Goal: Find contact information: Find contact information

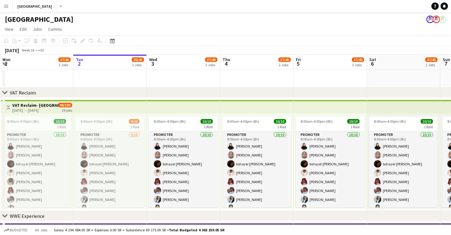
click at [4, 7] on app-icon "Menu" at bounding box center [6, 6] width 5 height 5
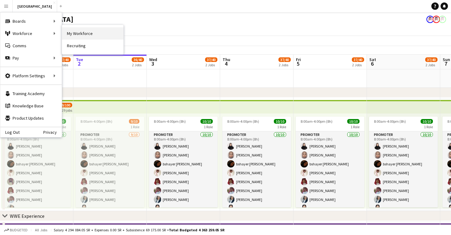
click at [71, 33] on link "My Workforce" at bounding box center [92, 33] width 61 height 12
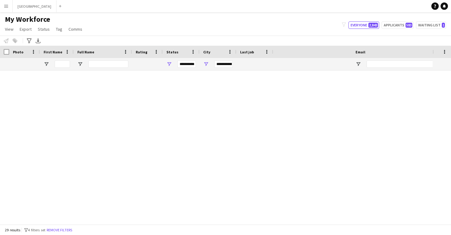
type input "**********"
type input "********"
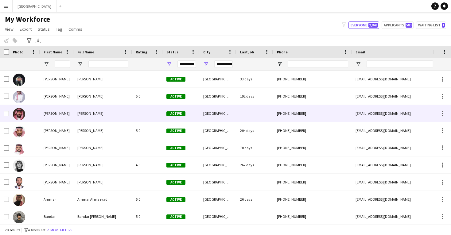
click at [103, 115] on div "Abdullah Saif" at bounding box center [103, 113] width 58 height 17
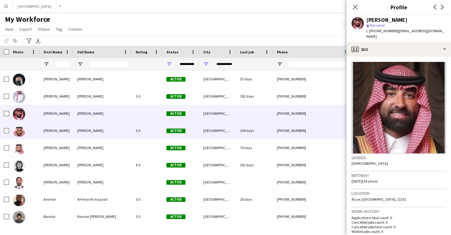
click at [103, 131] on span "[PERSON_NAME]" at bounding box center [90, 130] width 26 height 5
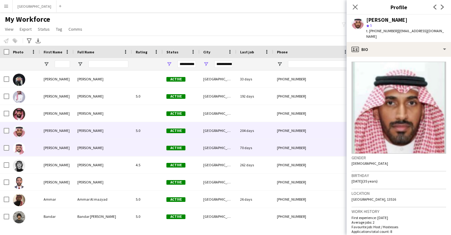
click at [221, 153] on div "[GEOGRAPHIC_DATA]" at bounding box center [218, 147] width 37 height 17
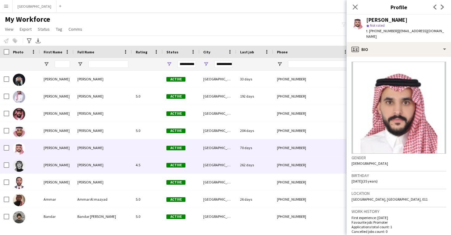
click at [226, 169] on div "[GEOGRAPHIC_DATA]" at bounding box center [218, 165] width 37 height 17
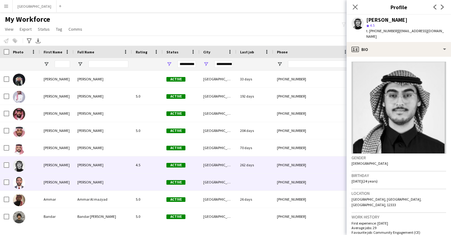
click at [227, 181] on div "[GEOGRAPHIC_DATA]" at bounding box center [218, 182] width 37 height 17
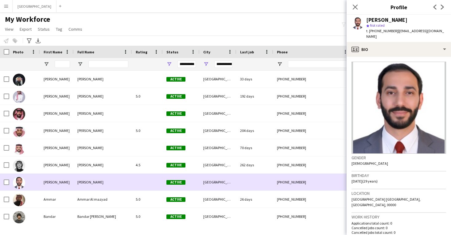
scroll to position [6, 0]
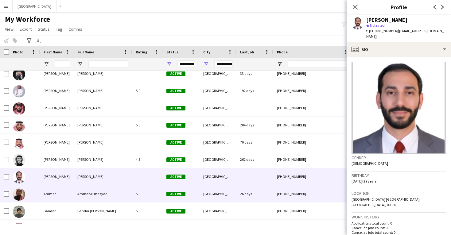
click at [228, 189] on div "[GEOGRAPHIC_DATA]" at bounding box center [218, 193] width 37 height 17
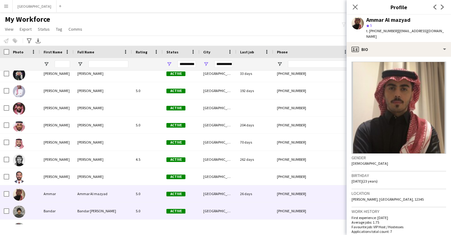
click at [215, 212] on div "[GEOGRAPHIC_DATA]" at bounding box center [218, 211] width 37 height 17
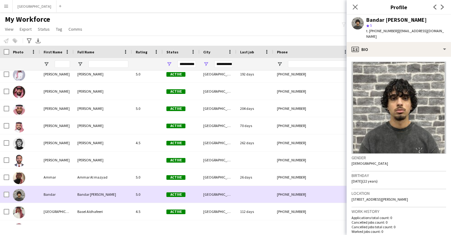
scroll to position [25, 0]
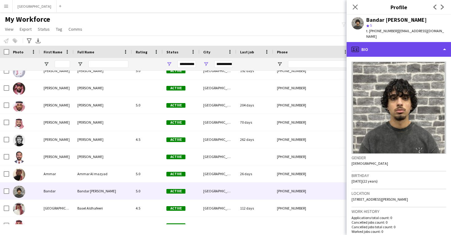
click at [390, 43] on div "profile Bio" at bounding box center [399, 49] width 104 height 15
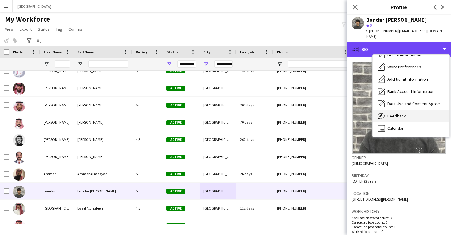
scroll to position [70, 0]
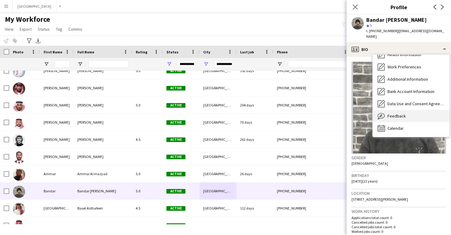
click at [397, 110] on div "Feedback Feedback" at bounding box center [411, 116] width 77 height 12
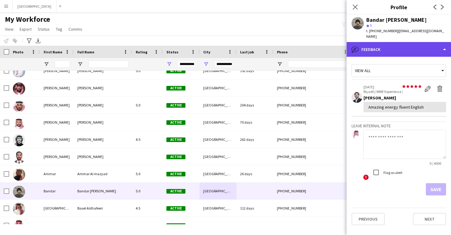
click at [387, 45] on div "bubble-pencil Feedback" at bounding box center [399, 49] width 104 height 15
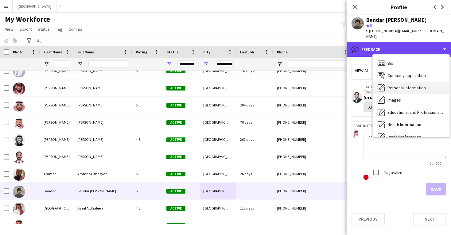
scroll to position [0, 0]
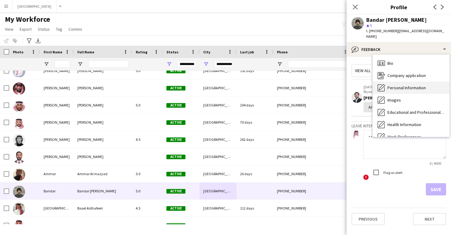
click at [398, 85] on span "Personal Information" at bounding box center [407, 88] width 38 height 6
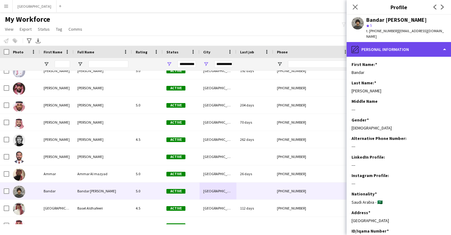
click at [386, 50] on div "pencil4 Personal Information" at bounding box center [399, 49] width 104 height 15
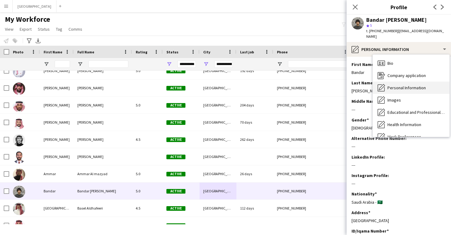
click at [393, 85] on span "Personal Information" at bounding box center [407, 88] width 38 height 6
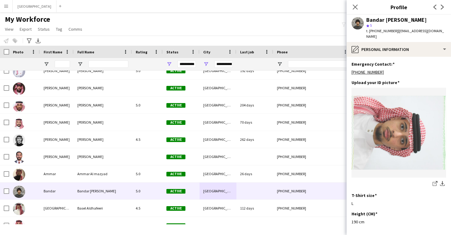
scroll to position [280, 0]
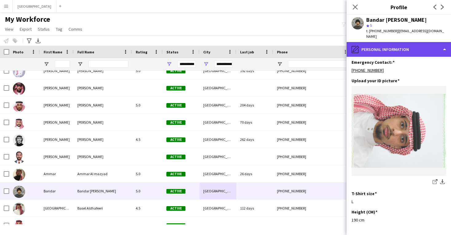
click at [379, 46] on div "pencil4 Personal Information" at bounding box center [399, 49] width 104 height 15
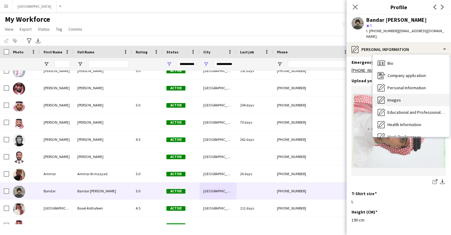
click at [391, 97] on span "Images" at bounding box center [395, 100] width 14 height 6
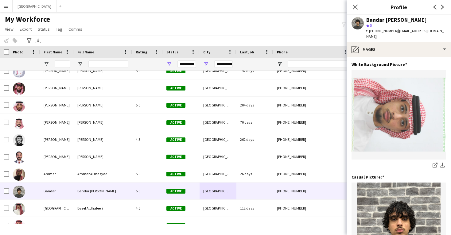
scroll to position [0, 0]
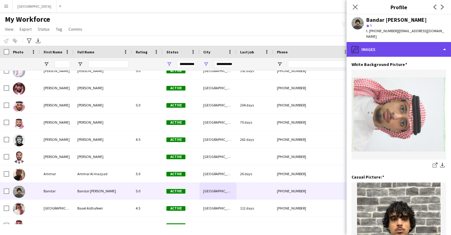
click at [373, 42] on div "pencil4 Images" at bounding box center [399, 49] width 104 height 15
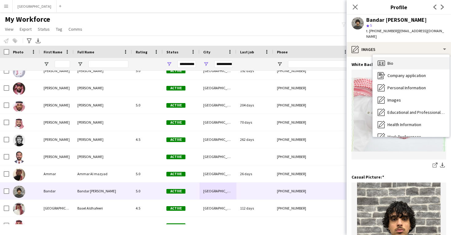
click at [385, 60] on icon "Bio" at bounding box center [381, 63] width 7 height 7
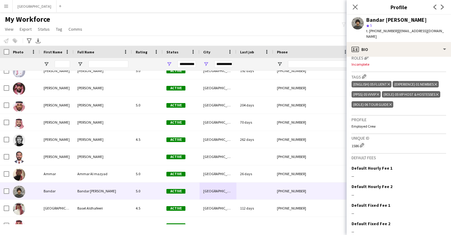
scroll to position [190, 0]
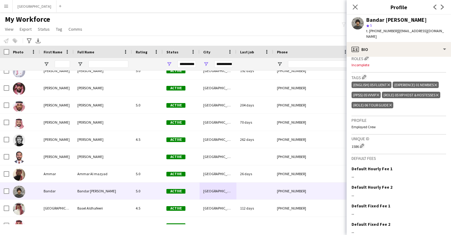
click at [439, 93] on icon "Delete tag" at bounding box center [437, 95] width 2 height 4
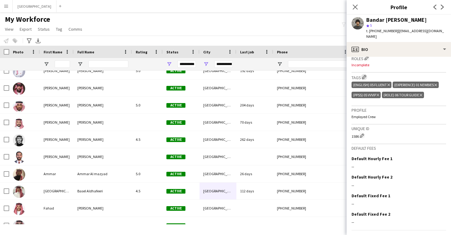
click at [365, 75] on app-icon "Edit crew company tags" at bounding box center [364, 77] width 4 height 4
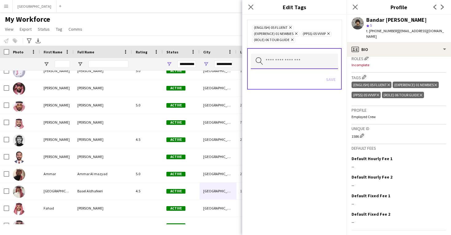
click at [303, 58] on input "text" at bounding box center [294, 61] width 87 height 15
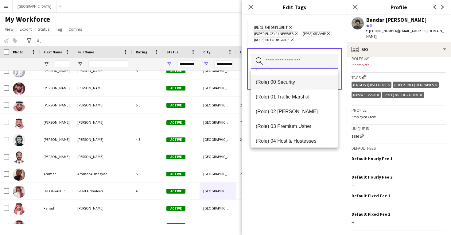
scroll to position [150, 0]
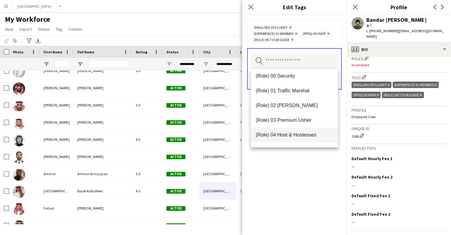
click at [297, 134] on span "(Role) 04 Host & Hostesses" at bounding box center [294, 135] width 77 height 6
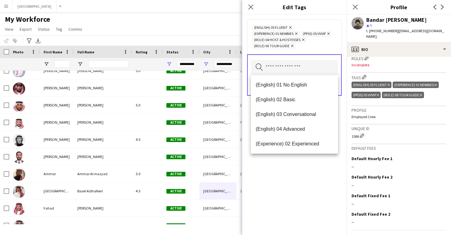
click at [301, 172] on div "(English) 05 Fluent Remove (Experience) 01 Newbies Remove (PPSS) 05 VVVIP Remov…" at bounding box center [294, 125] width 104 height 221
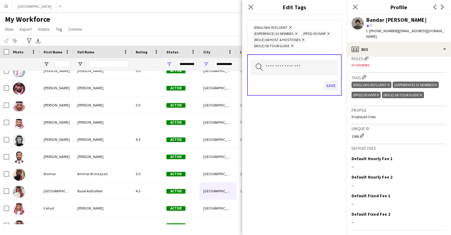
click at [330, 82] on button "Save" at bounding box center [331, 86] width 14 height 10
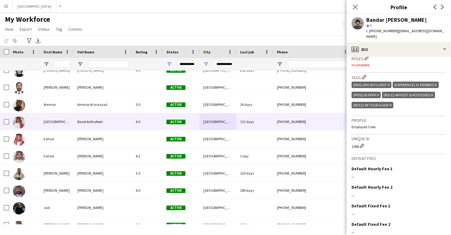
scroll to position [0, 0]
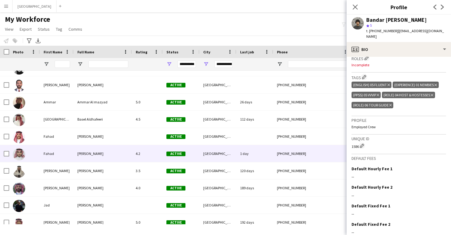
click at [86, 160] on div "[PERSON_NAME]" at bounding box center [103, 153] width 58 height 17
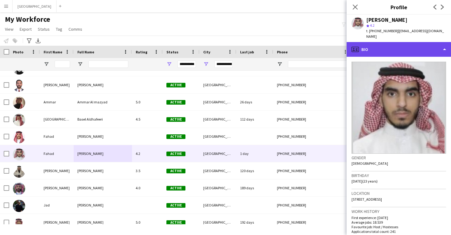
click at [400, 44] on div "profile Bio" at bounding box center [399, 49] width 104 height 15
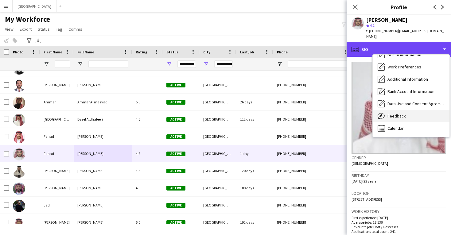
scroll to position [70, 0]
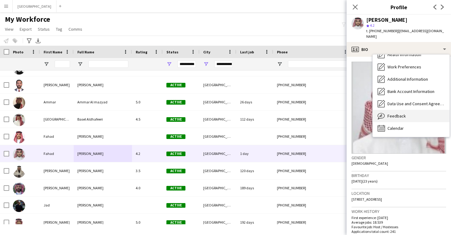
click at [401, 115] on div "Feedback Feedback" at bounding box center [411, 116] width 77 height 12
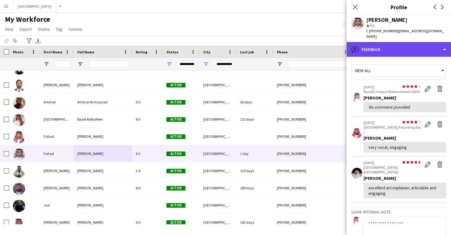
click at [384, 48] on div "bubble-pencil Feedback" at bounding box center [399, 49] width 104 height 15
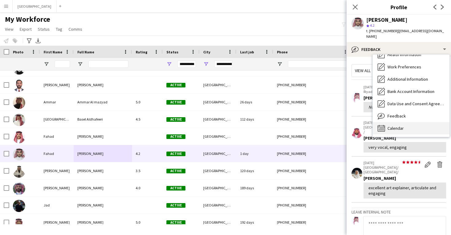
click at [392, 126] on span "Calendar" at bounding box center [396, 129] width 16 height 6
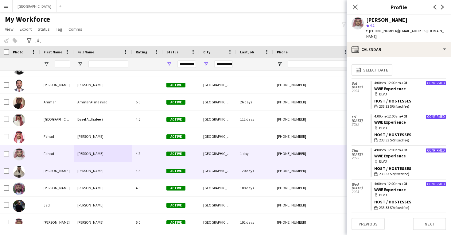
click at [177, 179] on div "Active" at bounding box center [181, 170] width 37 height 17
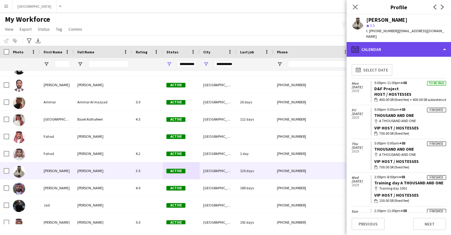
click at [378, 43] on div "calendar-full Calendar" at bounding box center [399, 49] width 104 height 15
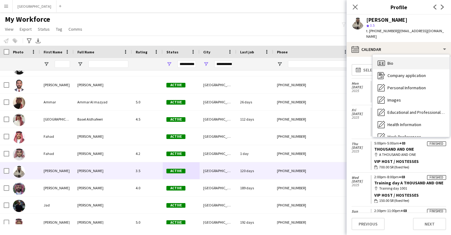
click at [385, 57] on div "Bio Bio" at bounding box center [411, 63] width 77 height 12
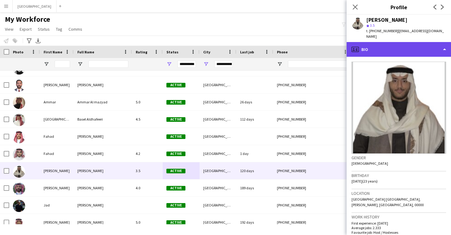
click at [382, 44] on div "profile Bio" at bounding box center [399, 49] width 104 height 15
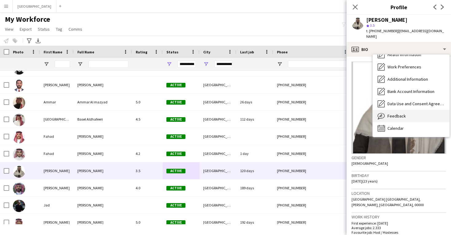
click at [392, 113] on span "Feedback" at bounding box center [397, 116] width 18 height 6
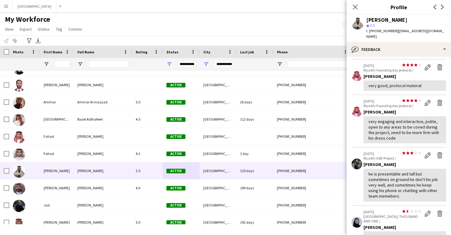
scroll to position [63, 0]
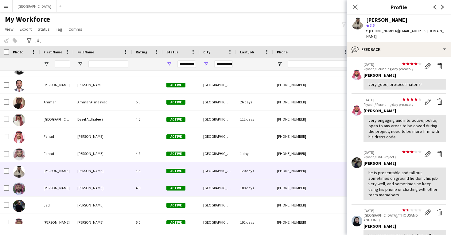
click at [300, 185] on div "+966536419954" at bounding box center [312, 188] width 79 height 17
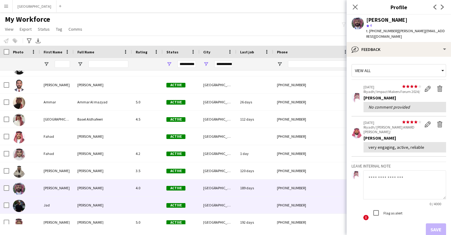
click at [260, 209] on div at bounding box center [254, 205] width 37 height 17
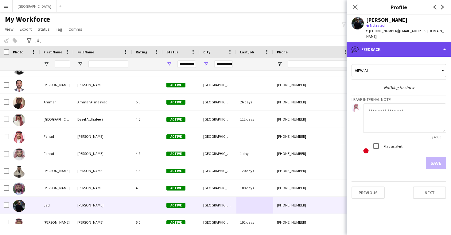
click at [416, 42] on div "bubble-pencil Feedback" at bounding box center [399, 49] width 104 height 15
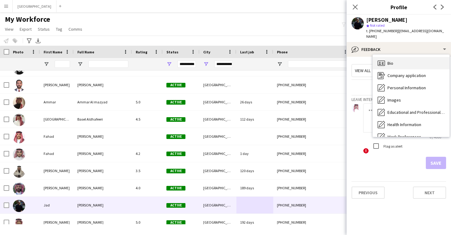
click at [416, 57] on div "Bio Bio" at bounding box center [411, 63] width 77 height 12
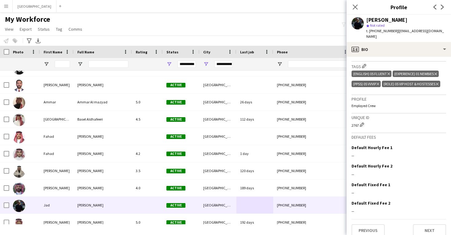
scroll to position [201, 0]
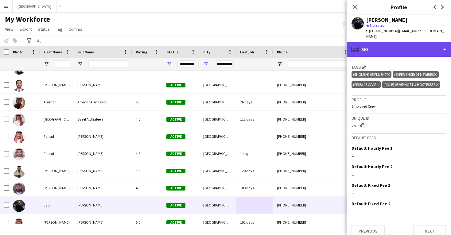
click at [392, 49] on div "profile Bio" at bounding box center [399, 49] width 104 height 15
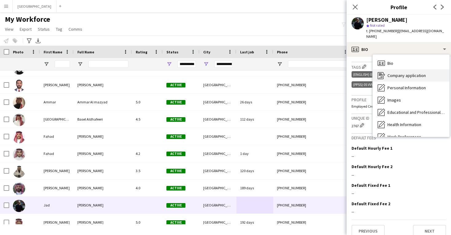
click at [395, 75] on div "Company application Company application" at bounding box center [411, 75] width 77 height 12
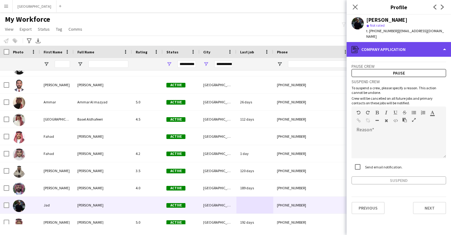
click at [391, 45] on div "register Company application" at bounding box center [399, 49] width 104 height 15
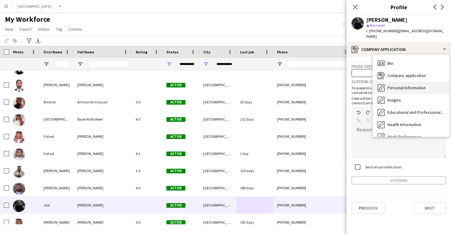
click at [396, 85] on span "Personal Information" at bounding box center [407, 88] width 38 height 6
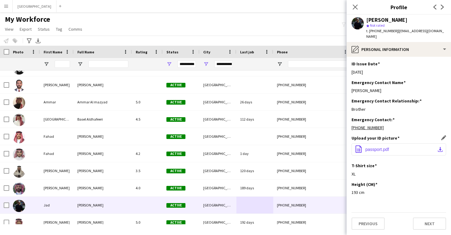
scroll to position [242, 0]
click at [415, 148] on button "office-file-sheet passport.pdf download-bottom" at bounding box center [399, 149] width 95 height 12
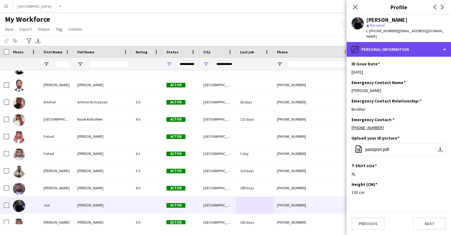
click at [418, 43] on div "pencil4 Personal Information" at bounding box center [399, 49] width 104 height 15
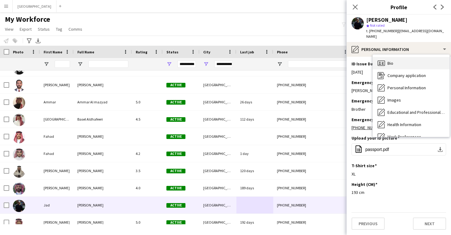
click at [419, 57] on div "Bio Bio" at bounding box center [411, 63] width 77 height 12
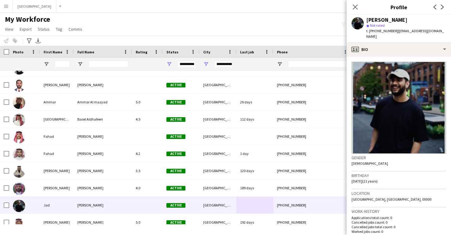
click at [414, 57] on app-crew-profile-bio "Gender Male Birthday 07-06-2004 (21 years) Location Riyadh, Riyadh, 00000 Work …" at bounding box center [399, 146] width 104 height 178
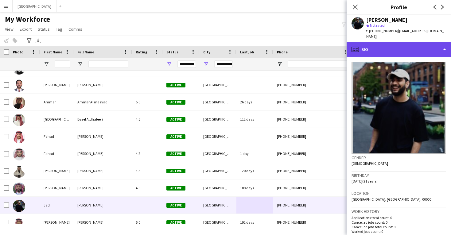
click at [414, 48] on div "profile Bio" at bounding box center [399, 49] width 104 height 15
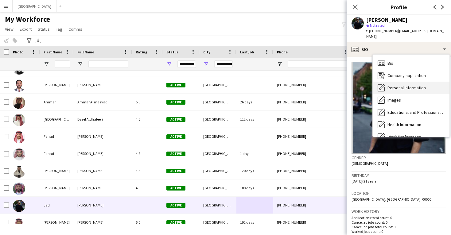
click at [418, 85] on span "Personal Information" at bounding box center [407, 88] width 38 height 6
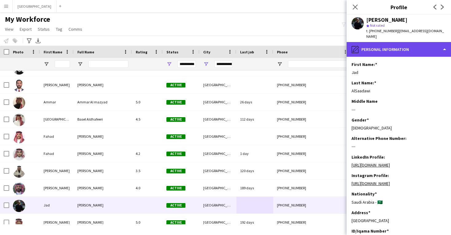
click at [403, 42] on div "pencil4 Personal Information" at bounding box center [399, 49] width 104 height 15
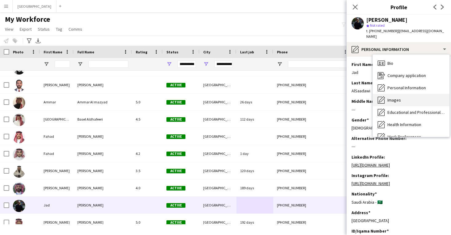
click at [413, 94] on div "Images Images" at bounding box center [411, 100] width 77 height 12
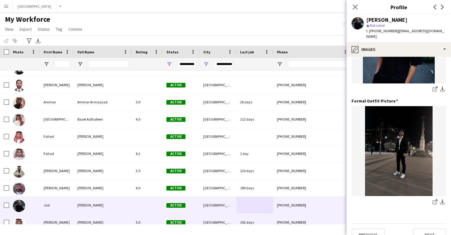
scroll to position [104, 0]
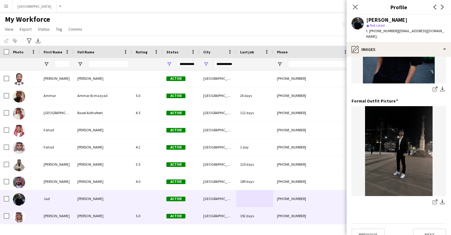
click at [132, 217] on div "5.0" at bounding box center [147, 216] width 31 height 17
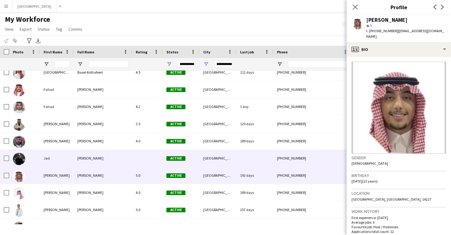
scroll to position [144, 0]
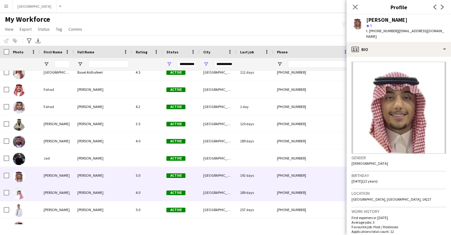
click at [212, 195] on div "[GEOGRAPHIC_DATA]" at bounding box center [218, 192] width 37 height 17
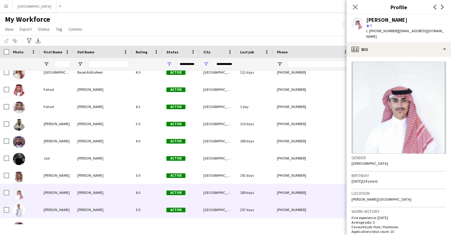
click at [221, 206] on div "[GEOGRAPHIC_DATA]" at bounding box center [218, 209] width 37 height 17
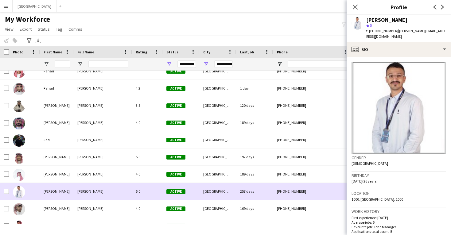
scroll to position [163, 0]
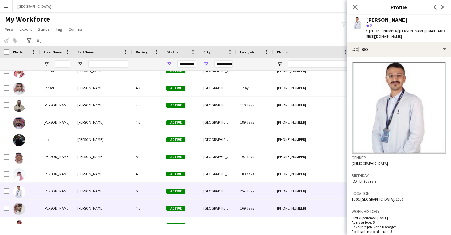
click at [221, 206] on div "[GEOGRAPHIC_DATA]" at bounding box center [218, 208] width 37 height 17
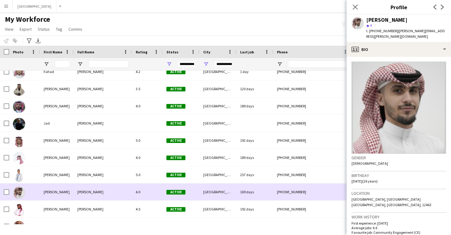
scroll to position [179, 0]
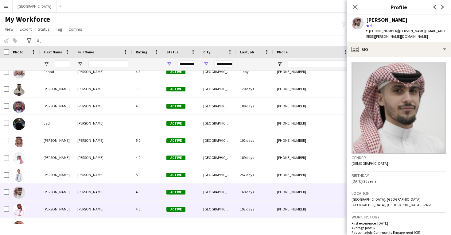
click at [221, 206] on div "[GEOGRAPHIC_DATA]" at bounding box center [218, 209] width 37 height 17
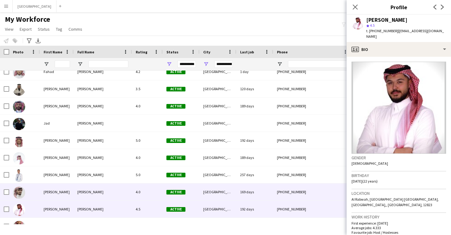
click at [220, 193] on div "[GEOGRAPHIC_DATA]" at bounding box center [218, 192] width 37 height 17
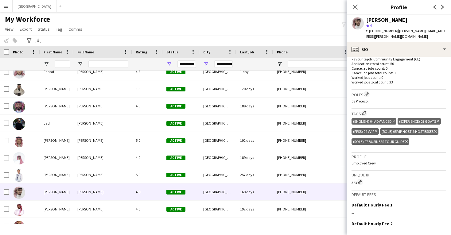
scroll to position [180, 0]
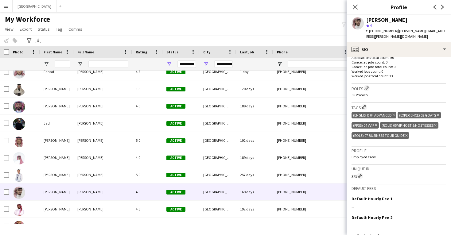
click at [437, 124] on icon at bounding box center [435, 125] width 2 height 2
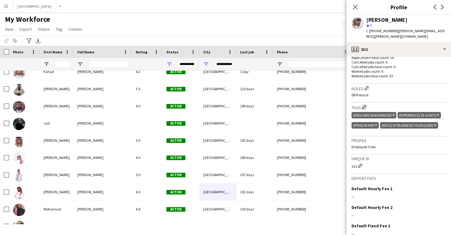
click at [366, 105] on app-icon "Edit crew company tags" at bounding box center [364, 107] width 4 height 4
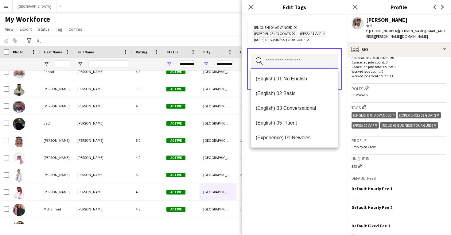
click at [294, 63] on input "text" at bounding box center [294, 61] width 87 height 15
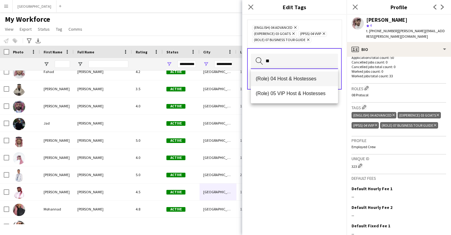
type input "**"
click at [283, 75] on mat-option "(Role) 04 Host & Hostesses" at bounding box center [294, 79] width 87 height 15
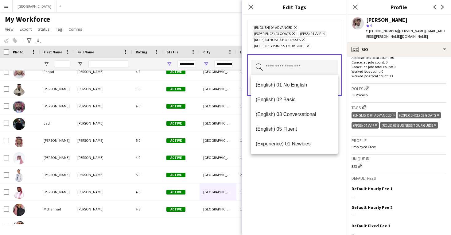
click at [305, 183] on div "(English) 04 Advanced Remove (Experience) 03 GOATS Remove (PPSS) 04 VVIP Remove…" at bounding box center [294, 125] width 104 height 221
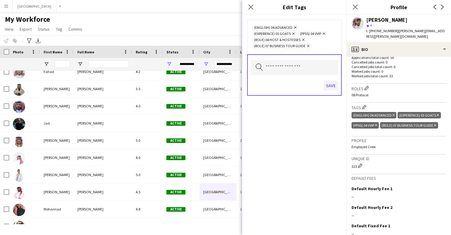
click at [330, 87] on button "Save" at bounding box center [331, 86] width 14 height 10
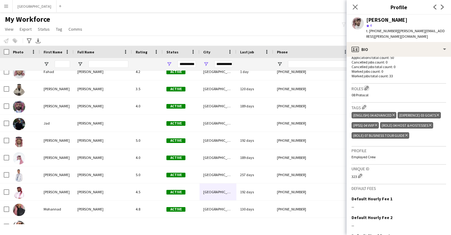
click at [366, 86] on app-icon "Edit crew company roles" at bounding box center [367, 88] width 4 height 4
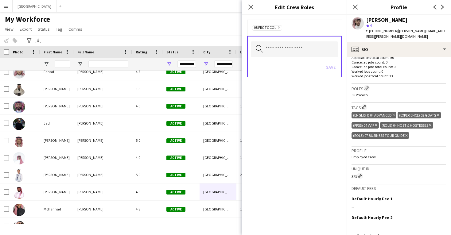
click at [279, 27] on icon "Remove" at bounding box center [278, 27] width 4 height 4
click at [283, 44] on input "text" at bounding box center [294, 48] width 87 height 15
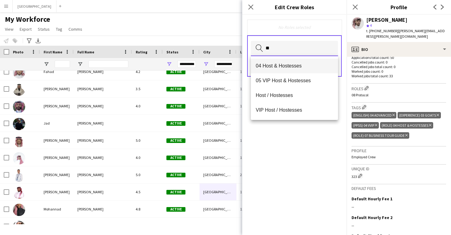
type input "**"
click at [284, 64] on span "04 Host & Hostesses" at bounding box center [294, 66] width 77 height 6
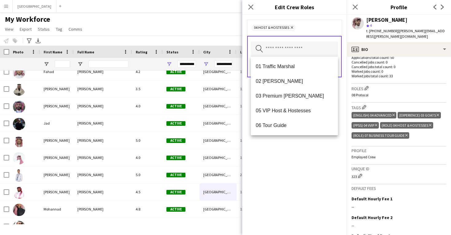
click at [309, 160] on div "04 Host & Hostesses Remove Search by role type Save" at bounding box center [294, 125] width 104 height 221
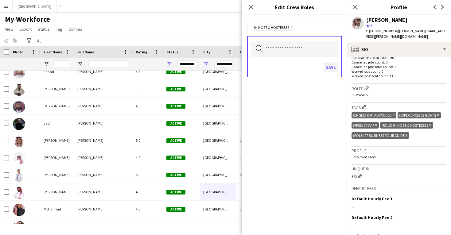
click at [328, 64] on button "Save" at bounding box center [331, 67] width 14 height 10
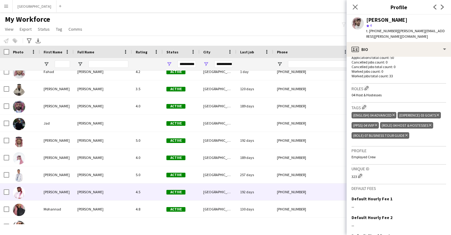
click at [155, 194] on div "4.5" at bounding box center [147, 192] width 31 height 17
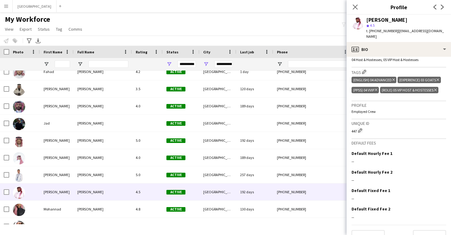
scroll to position [215, 0]
drag, startPoint x: 393, startPoint y: 31, endPoint x: 370, endPoint y: 31, distance: 22.7
click at [370, 31] on span "t. +966549409826" at bounding box center [382, 31] width 32 height 5
copy span "+966549409826"
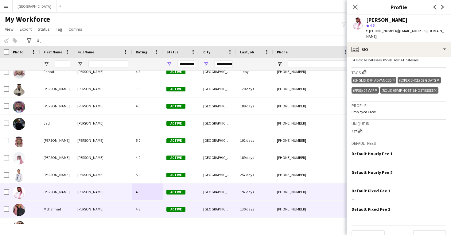
click at [199, 216] on div "Active" at bounding box center [181, 209] width 37 height 17
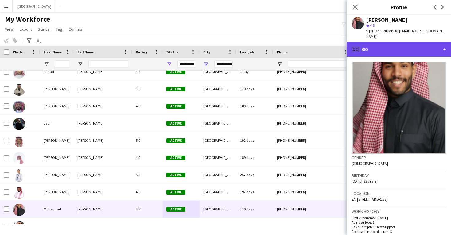
click at [403, 42] on div "profile Bio" at bounding box center [399, 49] width 104 height 15
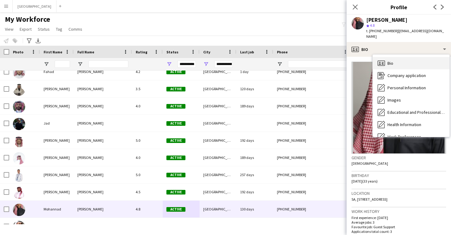
click at [403, 57] on div "Bio Bio" at bounding box center [411, 63] width 77 height 12
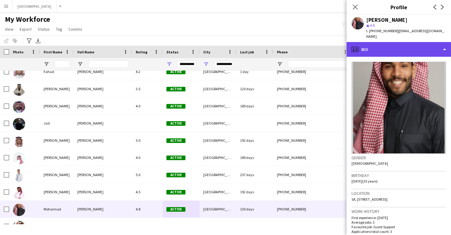
click at [400, 49] on div "profile Bio" at bounding box center [399, 49] width 104 height 15
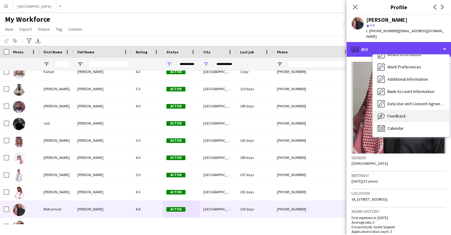
scroll to position [70, 0]
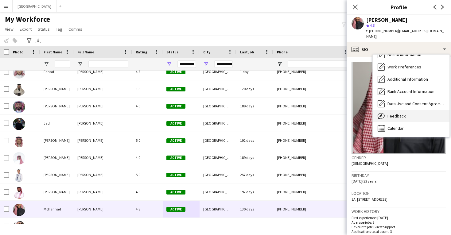
click at [408, 110] on div "Feedback Feedback" at bounding box center [411, 116] width 77 height 12
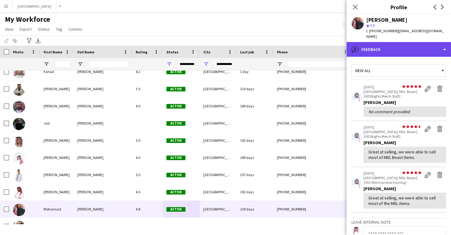
click at [395, 45] on div "bubble-pencil Feedback" at bounding box center [399, 49] width 104 height 15
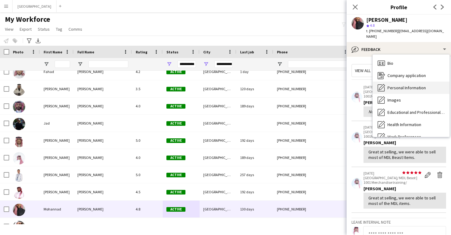
scroll to position [0, 0]
click at [400, 85] on span "Personal Information" at bounding box center [407, 88] width 38 height 6
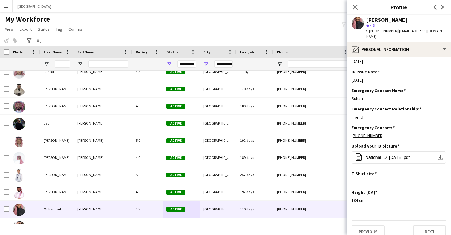
scroll to position [215, 0]
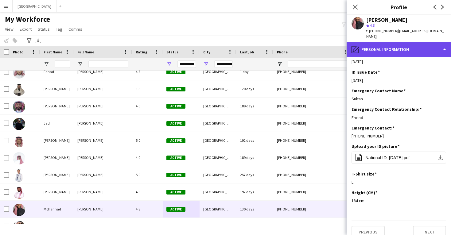
click at [392, 42] on div "pencil4 Personal Information" at bounding box center [399, 49] width 104 height 15
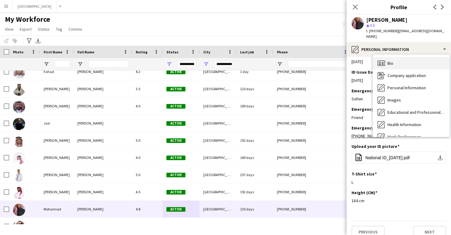
click at [395, 57] on div "Bio Bio" at bounding box center [411, 63] width 77 height 12
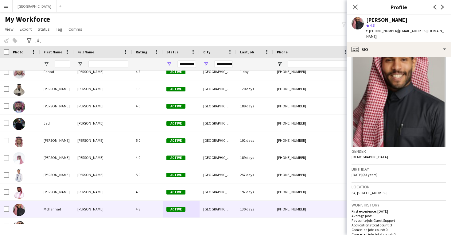
scroll to position [7, 0]
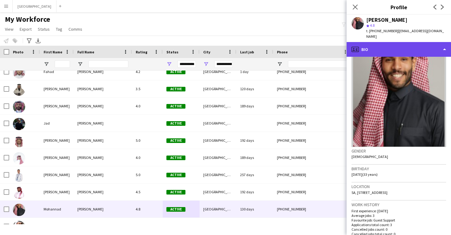
click at [388, 45] on div "profile Bio" at bounding box center [399, 49] width 104 height 15
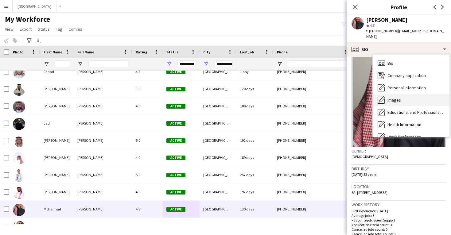
click at [397, 97] on span "Images" at bounding box center [395, 100] width 14 height 6
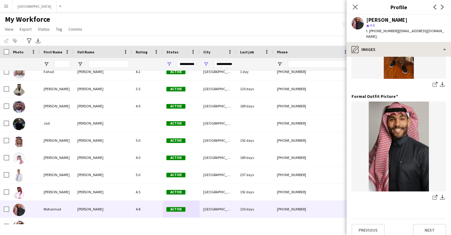
scroll to position [193, 0]
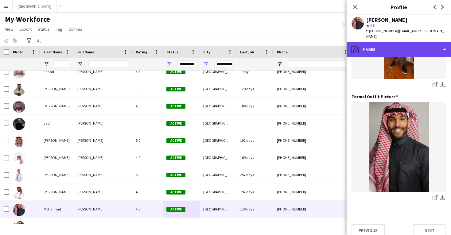
click at [392, 42] on div "pencil4 Images" at bounding box center [399, 49] width 104 height 15
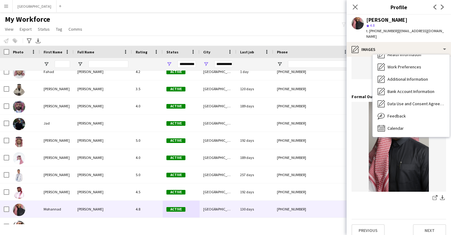
scroll to position [70, 0]
click at [402, 110] on div "Feedback Feedback" at bounding box center [411, 116] width 77 height 12
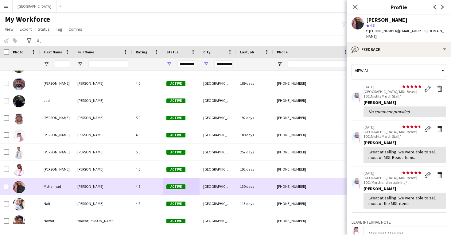
scroll to position [209, 0]
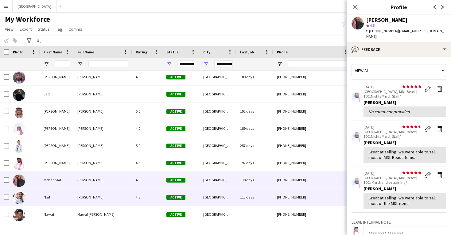
click at [208, 204] on div "[GEOGRAPHIC_DATA]" at bounding box center [218, 197] width 37 height 17
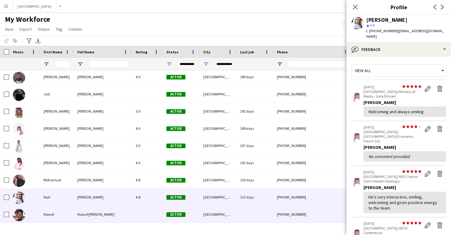
click at [206, 217] on div "[GEOGRAPHIC_DATA]" at bounding box center [218, 214] width 37 height 17
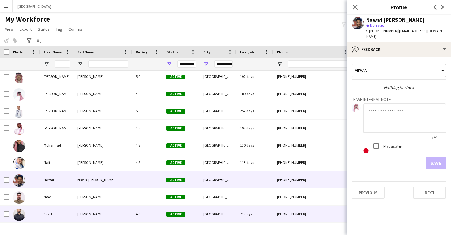
scroll to position [243, 0]
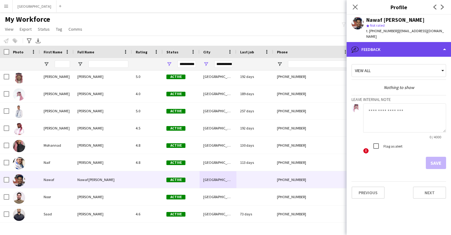
click at [379, 43] on div "bubble-pencil Feedback" at bounding box center [399, 49] width 104 height 15
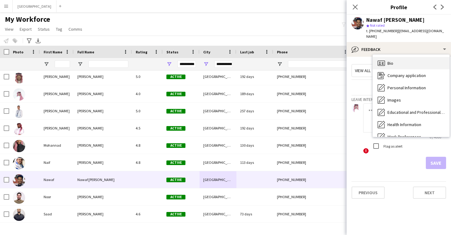
click at [386, 57] on div "Bio Bio" at bounding box center [411, 63] width 77 height 12
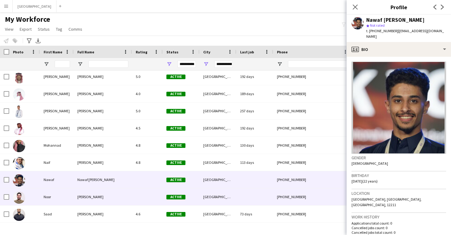
click at [218, 197] on div "[GEOGRAPHIC_DATA]" at bounding box center [218, 197] width 37 height 17
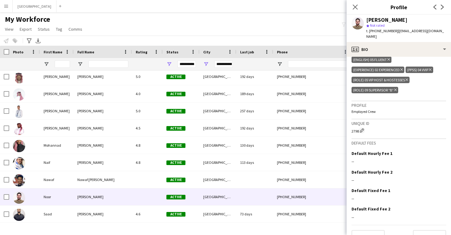
scroll to position [221, 0]
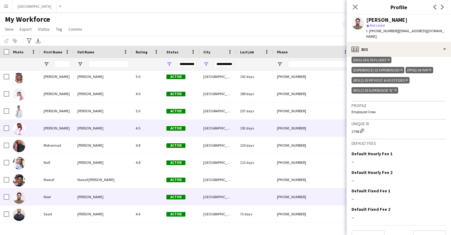
click at [208, 134] on div "[GEOGRAPHIC_DATA]" at bounding box center [218, 128] width 37 height 17
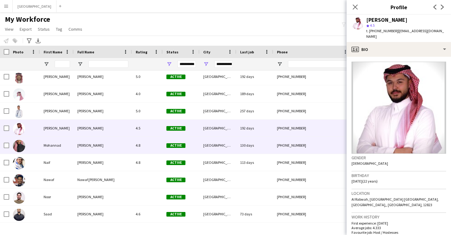
click at [221, 140] on div "[GEOGRAPHIC_DATA]" at bounding box center [218, 145] width 37 height 17
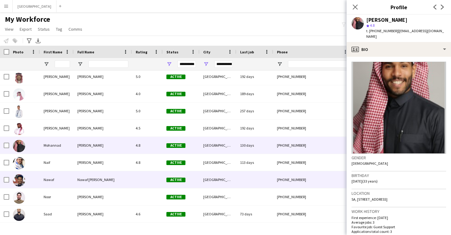
click at [218, 178] on div "[GEOGRAPHIC_DATA]" at bounding box center [218, 179] width 37 height 17
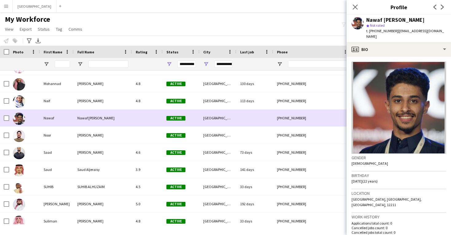
scroll to position [305, 0]
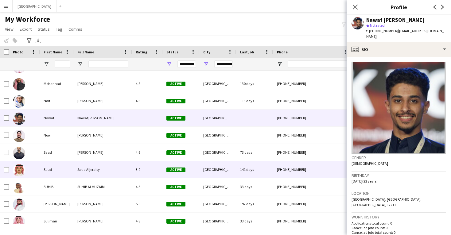
click at [205, 174] on div "[GEOGRAPHIC_DATA]" at bounding box center [218, 169] width 37 height 17
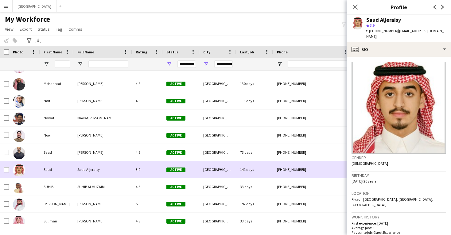
scroll to position [310, 0]
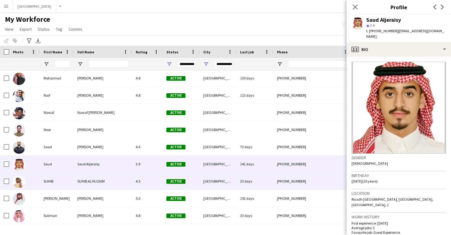
click at [205, 185] on div "[GEOGRAPHIC_DATA]" at bounding box center [218, 181] width 37 height 17
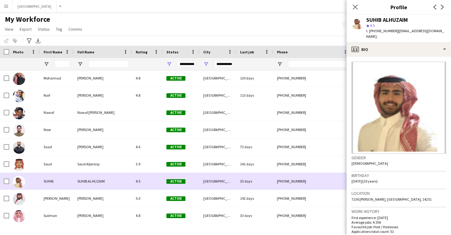
scroll to position [0, 0]
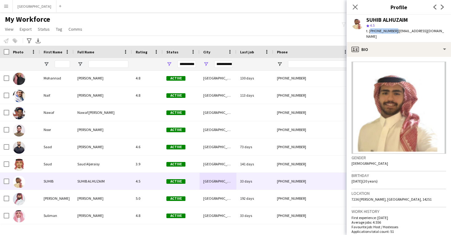
drag, startPoint x: 393, startPoint y: 32, endPoint x: 370, endPoint y: 32, distance: 22.7
click at [370, 32] on span "t. +966537205192" at bounding box center [382, 31] width 32 height 5
copy span "+966537205192"
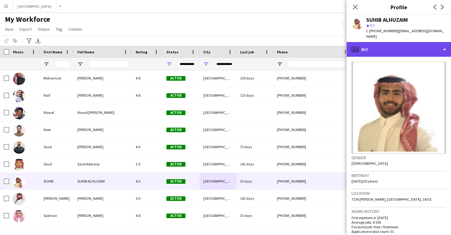
click at [374, 42] on div "profile Bio" at bounding box center [399, 49] width 104 height 15
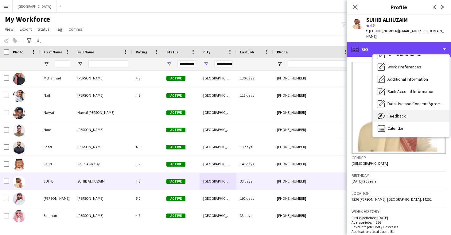
scroll to position [70, 0]
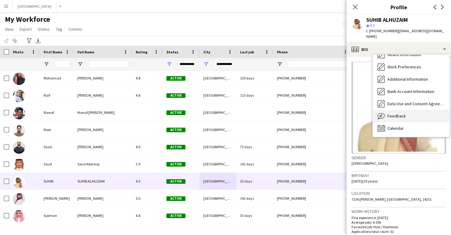
click at [404, 113] on span "Feedback" at bounding box center [397, 116] width 18 height 6
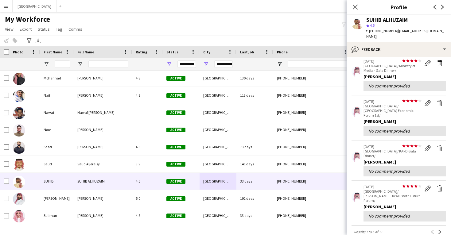
scroll to position [62, 0]
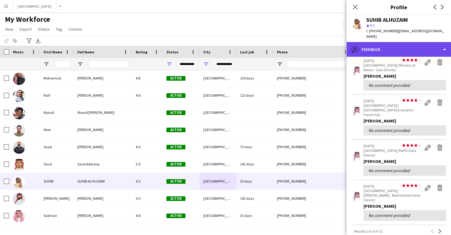
click at [388, 45] on div "bubble-pencil Feedback" at bounding box center [399, 49] width 104 height 15
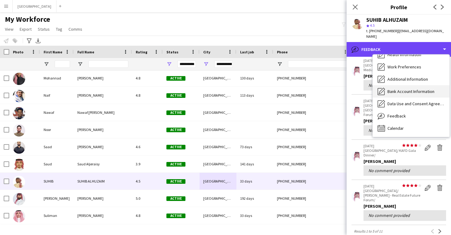
scroll to position [0, 0]
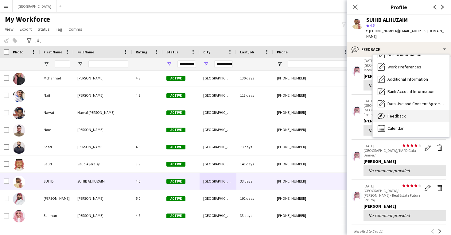
click at [396, 114] on div "Feedback Feedback" at bounding box center [411, 116] width 77 height 12
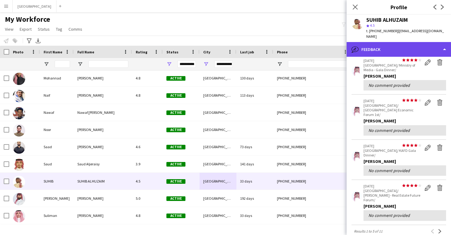
click at [377, 45] on div "bubble-pencil Feedback" at bounding box center [399, 49] width 104 height 15
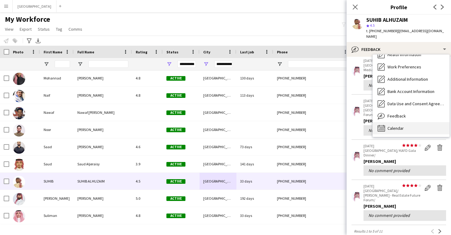
click at [388, 126] on span "Calendar" at bounding box center [396, 129] width 16 height 6
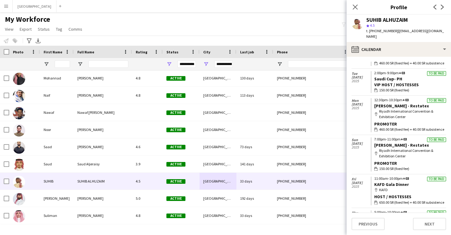
scroll to position [457, 0]
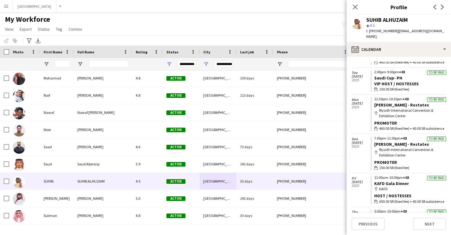
click at [373, 21] on div "SUHIB ALHUZAIM" at bounding box center [386, 20] width 41 height 6
copy div "SUHIB"
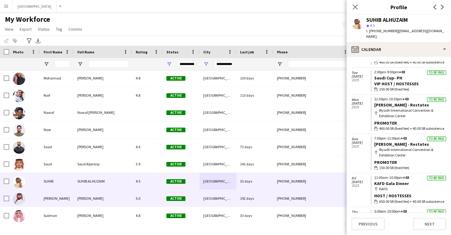
click at [161, 190] on div "5.0" at bounding box center [147, 198] width 31 height 17
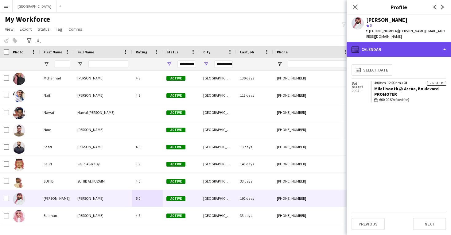
click at [385, 46] on div "calendar-full Calendar" at bounding box center [399, 49] width 104 height 15
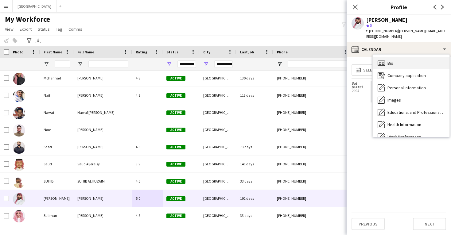
click at [387, 57] on div "Bio Bio" at bounding box center [411, 63] width 77 height 12
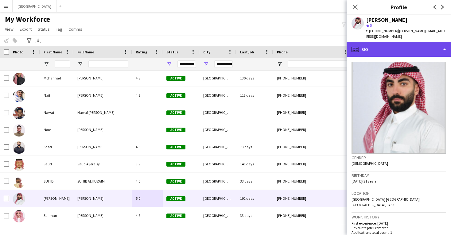
click at [375, 45] on div "profile Bio" at bounding box center [399, 49] width 104 height 15
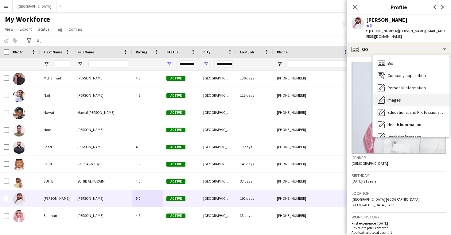
click at [398, 97] on span "Images" at bounding box center [395, 100] width 14 height 6
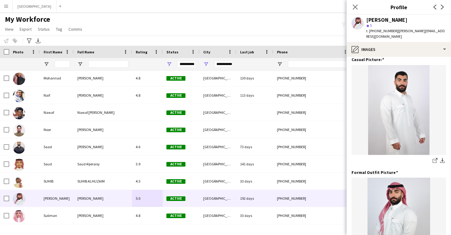
scroll to position [119, 0]
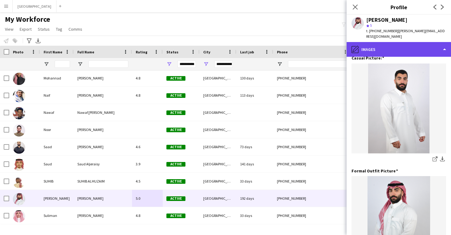
click at [384, 47] on div "pencil4 Images" at bounding box center [399, 49] width 104 height 15
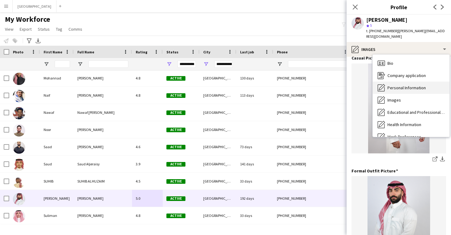
click at [392, 85] on span "Personal Information" at bounding box center [407, 88] width 38 height 6
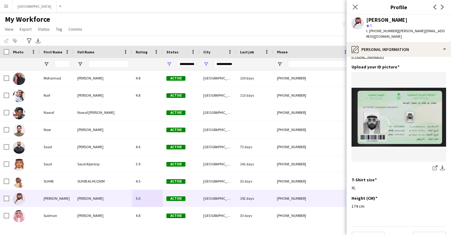
scroll to position [298, 0]
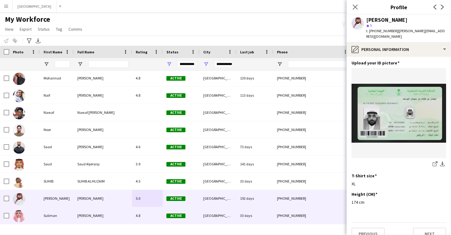
click at [183, 210] on div "Active" at bounding box center [181, 215] width 37 height 17
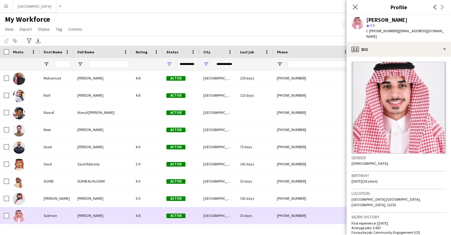
scroll to position [0, 0]
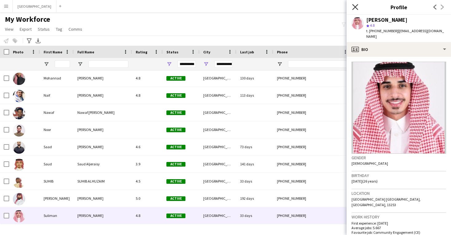
click at [355, 10] on icon "Close pop-in" at bounding box center [355, 7] width 6 height 6
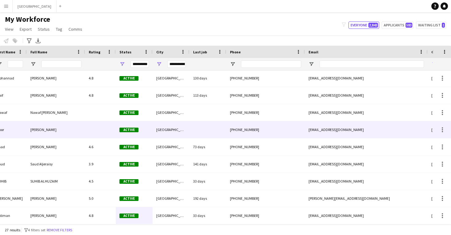
scroll to position [0, 83]
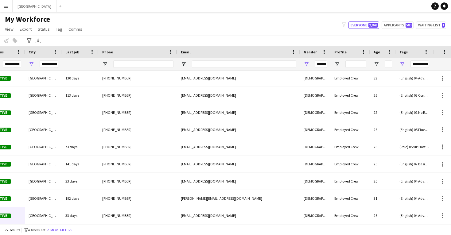
click at [418, 64] on div "**********" at bounding box center [420, 64] width 18 height 7
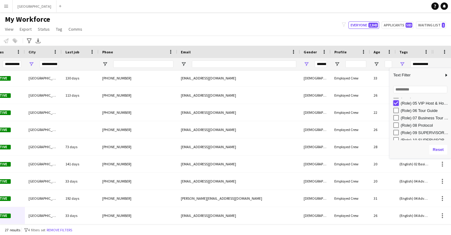
type input "***"
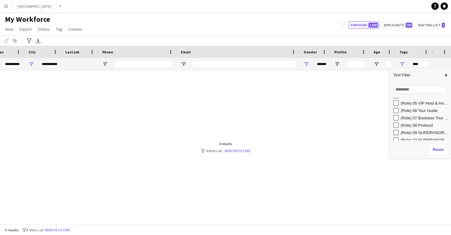
type input "***"
type input "**********"
type input "********"
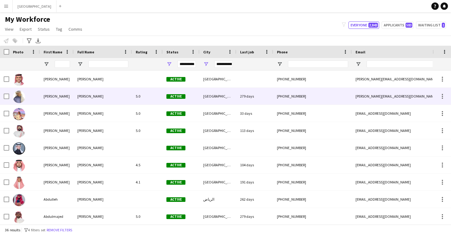
click at [74, 98] on div "[PERSON_NAME]" at bounding box center [103, 96] width 58 height 17
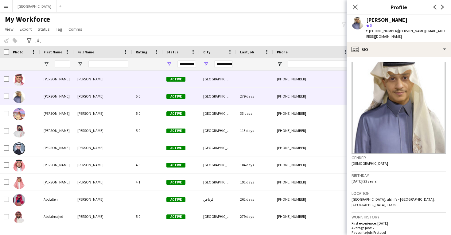
click at [76, 75] on div "[PERSON_NAME]" at bounding box center [103, 79] width 58 height 17
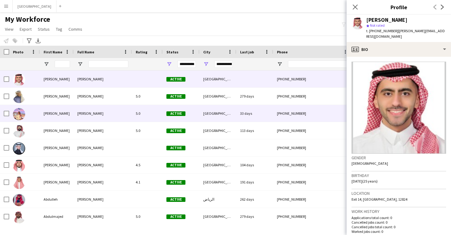
click at [87, 106] on div "[PERSON_NAME]" at bounding box center [103, 113] width 58 height 17
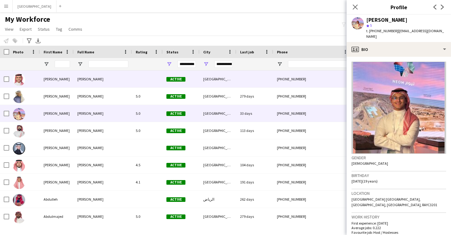
click at [90, 76] on div "[PERSON_NAME]" at bounding box center [103, 79] width 58 height 17
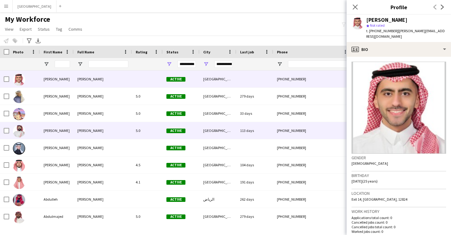
click at [97, 127] on div "[PERSON_NAME]" at bounding box center [103, 130] width 58 height 17
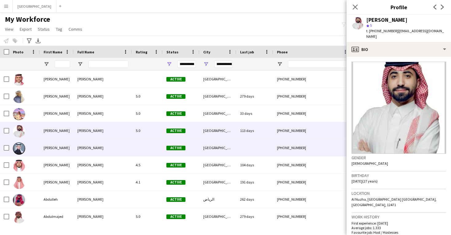
click at [98, 140] on div "[PERSON_NAME]" at bounding box center [103, 147] width 58 height 17
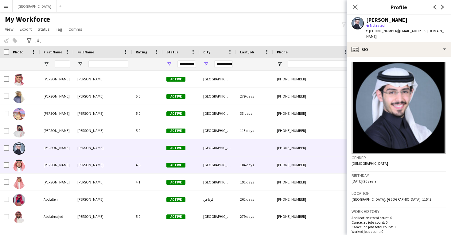
click at [103, 168] on div "[PERSON_NAME]" at bounding box center [103, 165] width 58 height 17
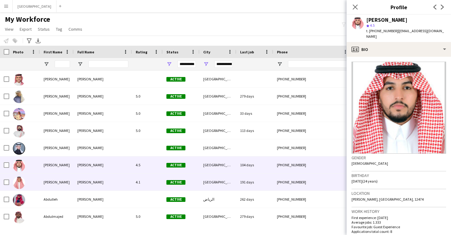
click at [103, 177] on div "[PERSON_NAME]" at bounding box center [103, 182] width 58 height 17
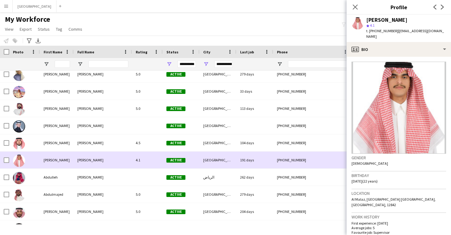
click at [103, 177] on span "[PERSON_NAME]" at bounding box center [90, 177] width 26 height 5
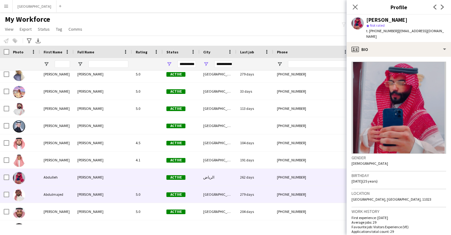
click at [103, 195] on span "[PERSON_NAME]" at bounding box center [90, 194] width 26 height 5
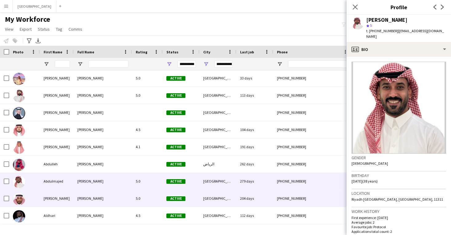
click at [103, 195] on div "[PERSON_NAME]" at bounding box center [103, 198] width 58 height 17
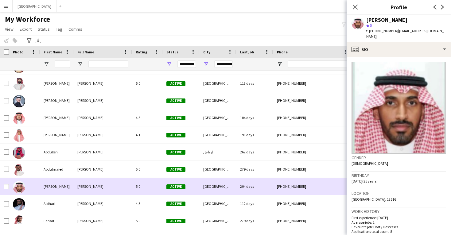
click at [103, 195] on div "abdulrahman abdulwahid 5.0 Active Riyadh 204 days +966565991226 d7m.990@hotmail…" at bounding box center [303, 186] width 607 height 17
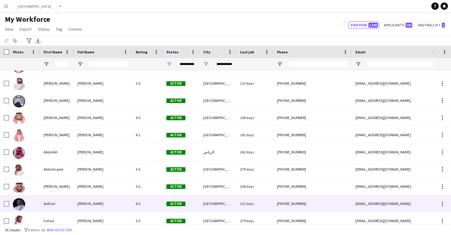
click at [104, 205] on div "[PERSON_NAME]" at bounding box center [103, 203] width 58 height 17
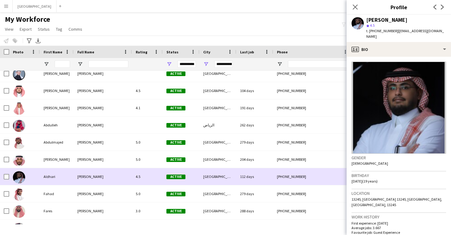
click at [104, 205] on div "[PERSON_NAME]" at bounding box center [103, 211] width 58 height 17
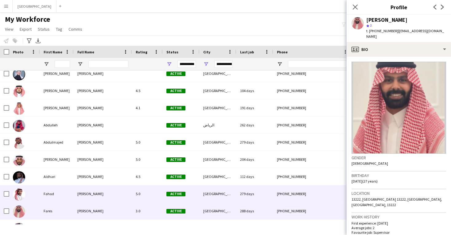
click at [105, 197] on div "[PERSON_NAME]" at bounding box center [103, 193] width 58 height 17
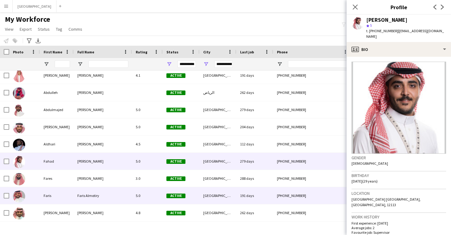
click at [106, 197] on div "Faris Almotiry" at bounding box center [103, 195] width 58 height 17
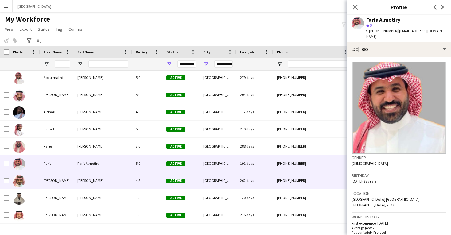
click at [106, 185] on div "[PERSON_NAME]" at bounding box center [103, 180] width 58 height 17
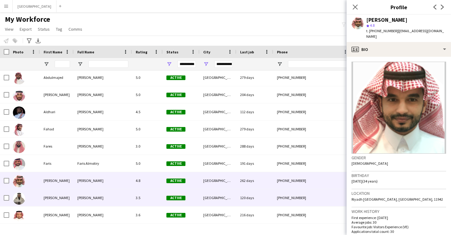
click at [103, 194] on div "[PERSON_NAME]" at bounding box center [103, 197] width 58 height 17
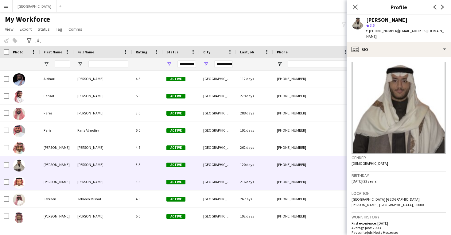
click at [102, 180] on div "[PERSON_NAME]" at bounding box center [103, 182] width 58 height 17
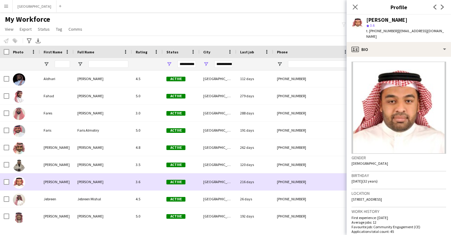
click at [103, 190] on div "Ibrahim Nasser 3.6 Active Riyadh 216 days +966531210595 berowawa3@gmail.com Mal…" at bounding box center [303, 182] width 607 height 17
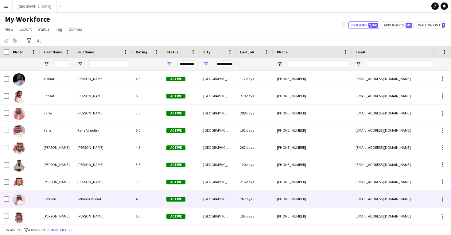
click at [102, 200] on div "Jebreen Mishal" at bounding box center [103, 199] width 58 height 17
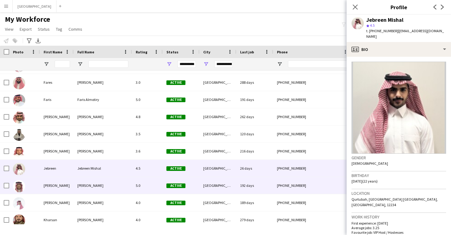
click at [100, 189] on div "[PERSON_NAME]" at bounding box center [103, 185] width 58 height 17
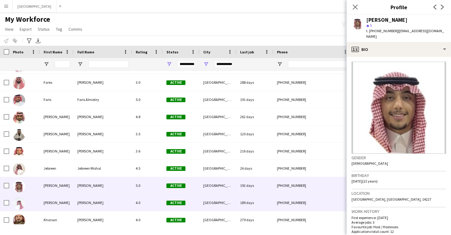
click at [102, 201] on div "Khalid Alshahri" at bounding box center [103, 202] width 58 height 17
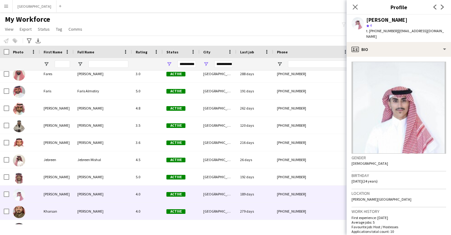
click at [102, 209] on div "Kharsan Alajmi" at bounding box center [103, 211] width 58 height 17
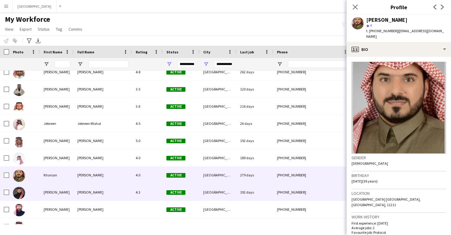
click at [102, 195] on div "Mohammad Abounassf" at bounding box center [103, 192] width 58 height 17
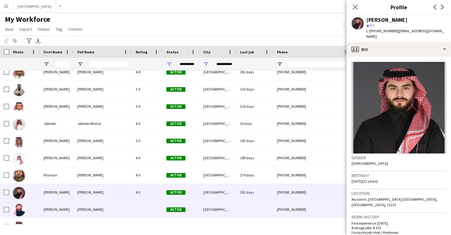
click at [102, 205] on div "Mohammed Alrumaihi" at bounding box center [103, 209] width 58 height 17
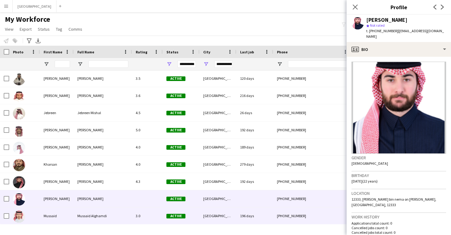
click at [103, 212] on div "Mussaid Alghamdi" at bounding box center [103, 216] width 58 height 17
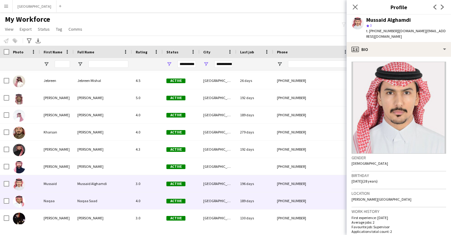
click at [104, 205] on div "Naqaa Saad" at bounding box center [103, 201] width 58 height 17
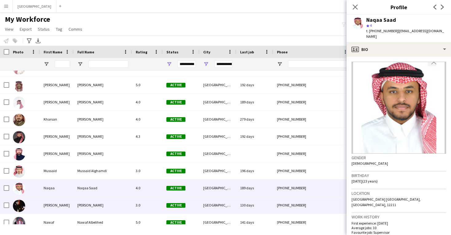
click at [104, 205] on div "Nasser Alawaji" at bounding box center [103, 205] width 58 height 17
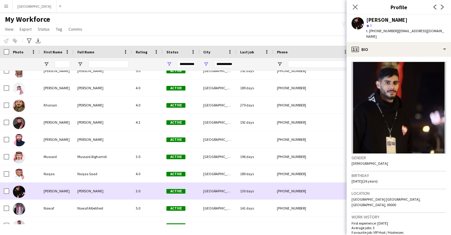
click at [104, 205] on div "Nawaf Albelihed" at bounding box center [103, 208] width 58 height 17
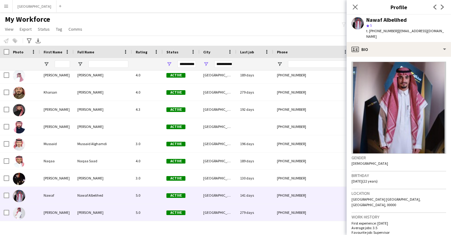
click at [103, 212] on span "Omar Abdullkaream" at bounding box center [90, 212] width 26 height 5
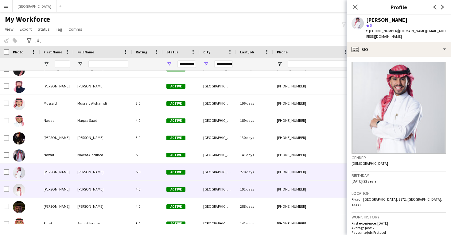
click at [103, 191] on span "Osama Alshahrani" at bounding box center [90, 189] width 26 height 5
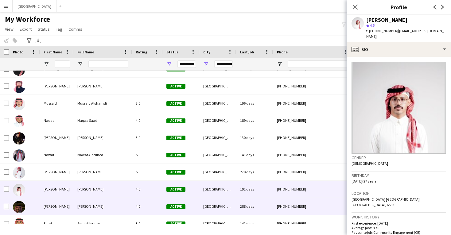
click at [88, 210] on div "Salman Alqahtani" at bounding box center [103, 206] width 58 height 17
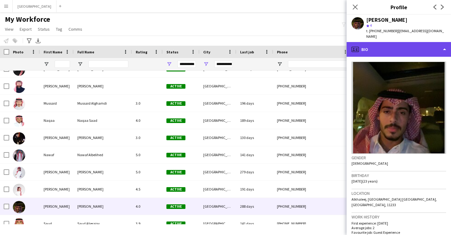
click at [380, 48] on div "profile Bio" at bounding box center [399, 49] width 104 height 15
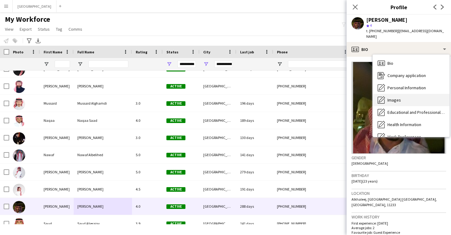
click at [393, 97] on span "Images" at bounding box center [395, 100] width 14 height 6
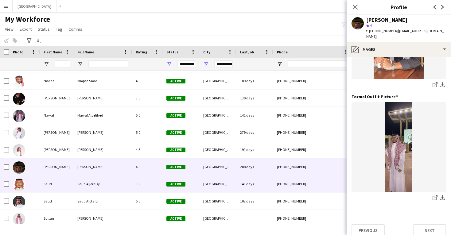
click at [174, 188] on div "Active" at bounding box center [181, 184] width 37 height 17
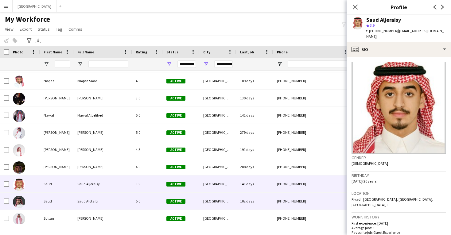
click at [174, 205] on div "Active" at bounding box center [181, 201] width 37 height 17
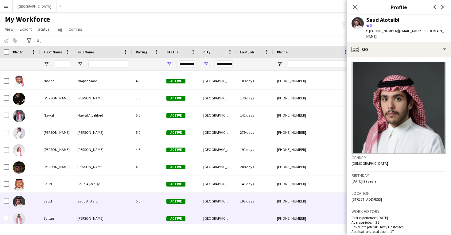
click at [177, 216] on span "Active" at bounding box center [175, 218] width 19 height 5
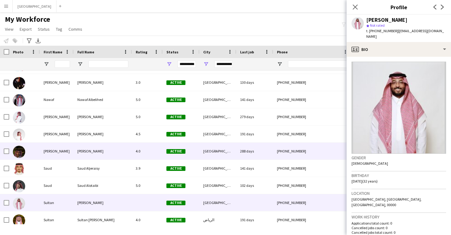
click at [146, 158] on div "4.0" at bounding box center [147, 151] width 31 height 17
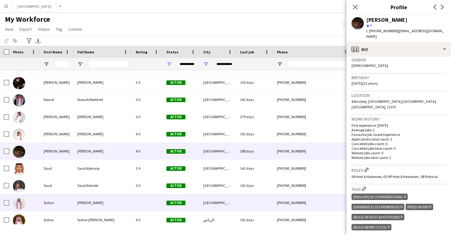
click at [231, 195] on div "[GEOGRAPHIC_DATA]" at bounding box center [218, 202] width 37 height 17
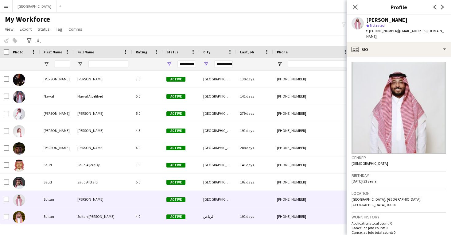
scroll to position [431, 0]
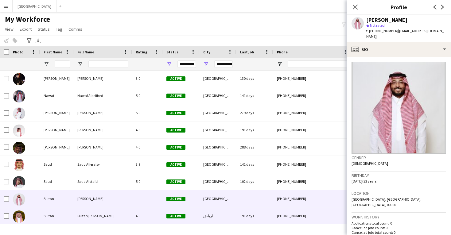
click at [232, 220] on div "الرياض" at bounding box center [218, 216] width 37 height 17
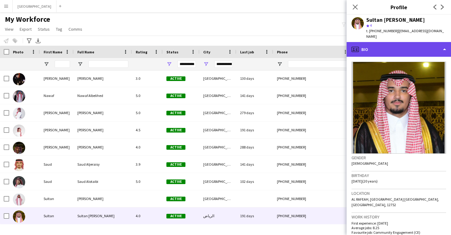
click at [391, 45] on div "profile Bio" at bounding box center [399, 49] width 104 height 15
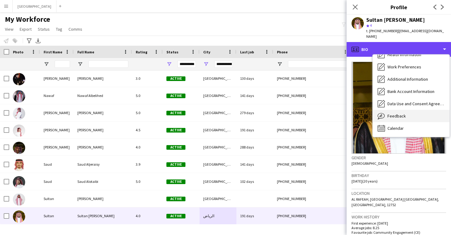
scroll to position [70, 0]
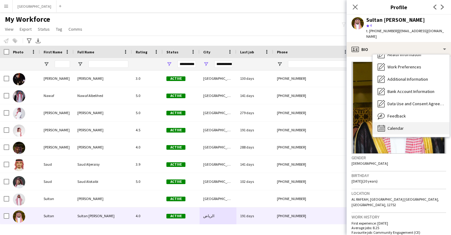
click at [399, 126] on span "Calendar" at bounding box center [396, 129] width 16 height 6
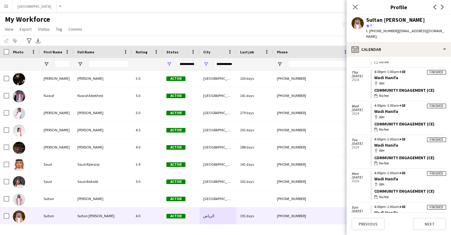
scroll to position [216, 0]
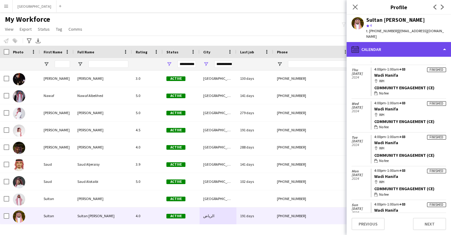
click at [395, 45] on div "calendar-full Calendar" at bounding box center [399, 49] width 104 height 15
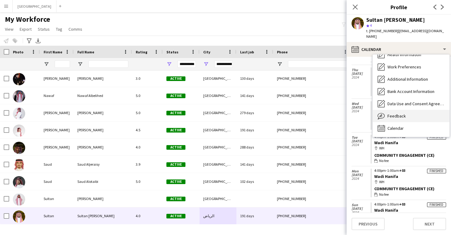
click at [404, 110] on div "Feedback Feedback" at bounding box center [411, 116] width 77 height 12
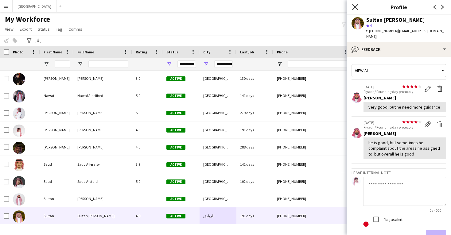
click at [356, 6] on icon "Close pop-in" at bounding box center [355, 7] width 6 height 6
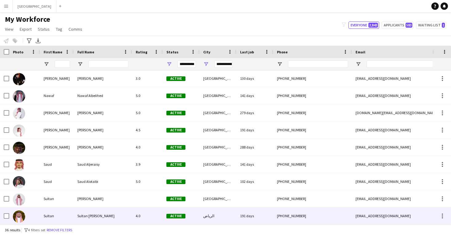
click at [167, 210] on div "Active" at bounding box center [181, 216] width 37 height 17
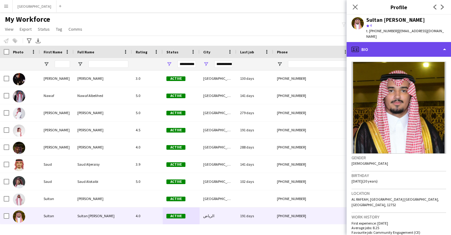
click at [397, 46] on div "profile Bio" at bounding box center [399, 49] width 104 height 15
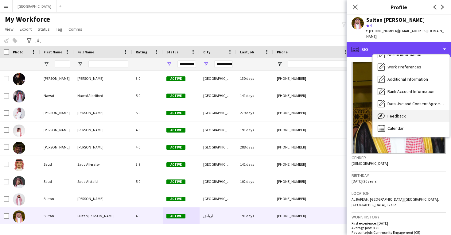
scroll to position [70, 0]
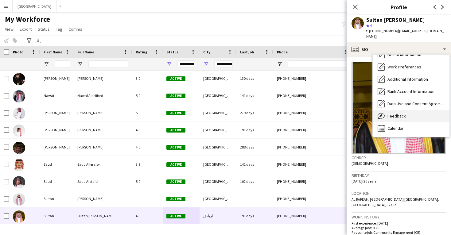
click at [402, 114] on div "Feedback Feedback" at bounding box center [411, 116] width 77 height 12
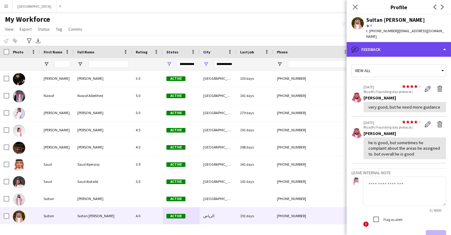
click at [367, 42] on div "bubble-pencil Feedback" at bounding box center [399, 49] width 104 height 15
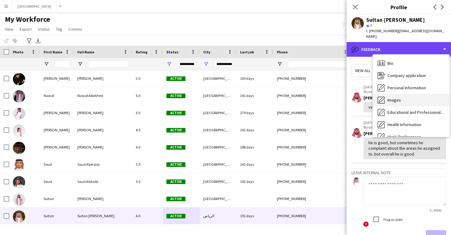
scroll to position [0, 0]
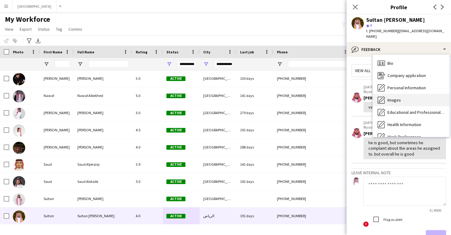
click at [399, 97] on span "Images" at bounding box center [395, 100] width 14 height 6
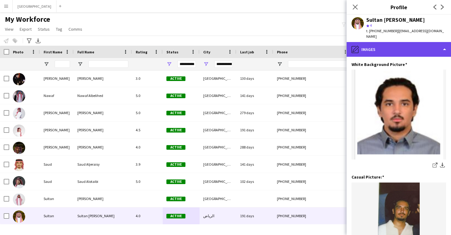
click at [390, 46] on div "pencil4 Images" at bounding box center [399, 49] width 104 height 15
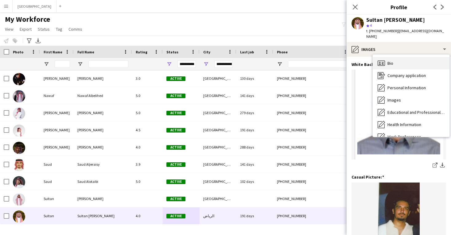
click at [394, 59] on div "Bio Bio" at bounding box center [411, 63] width 77 height 12
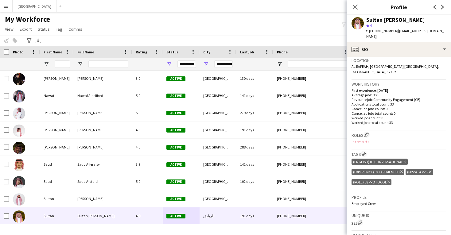
scroll to position [134, 0]
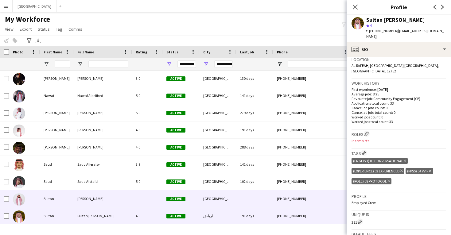
click at [195, 199] on div "Active" at bounding box center [181, 198] width 37 height 17
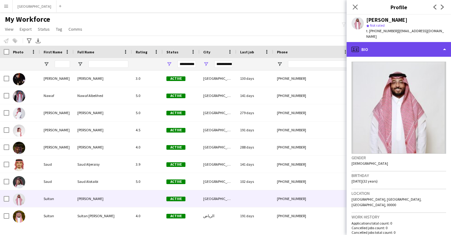
click at [396, 46] on div "profile Bio" at bounding box center [399, 49] width 104 height 15
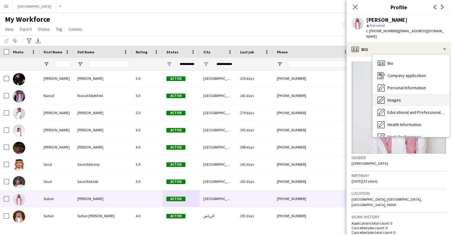
click at [402, 94] on div "Images Images" at bounding box center [411, 100] width 77 height 12
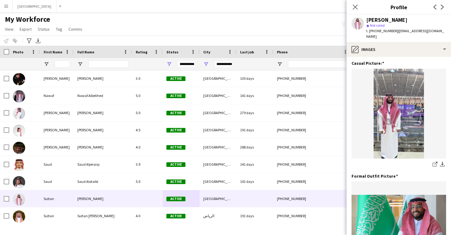
scroll to position [123, 0]
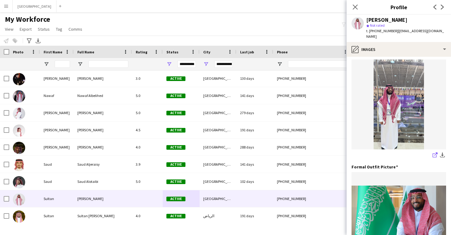
click at [434, 153] on app-icon "share-external-link-1" at bounding box center [435, 156] width 5 height 6
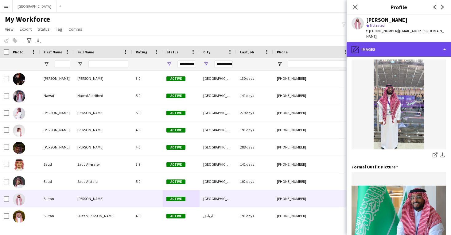
click at [376, 42] on div "pencil4 Images" at bounding box center [399, 49] width 104 height 15
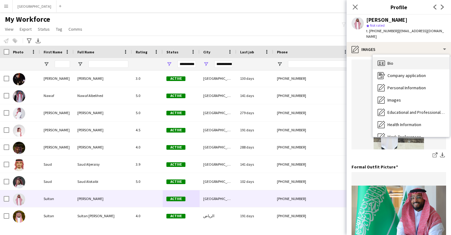
click at [382, 57] on div "Bio Bio" at bounding box center [411, 63] width 77 height 12
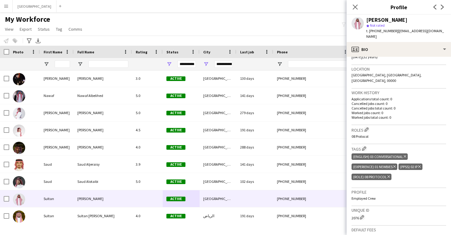
scroll to position [126, 0]
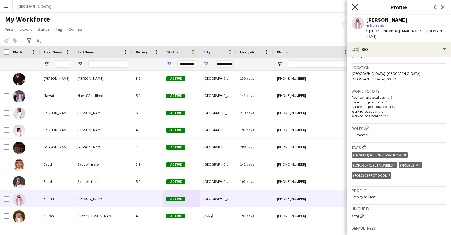
click at [354, 5] on icon "Close pop-in" at bounding box center [355, 7] width 6 height 6
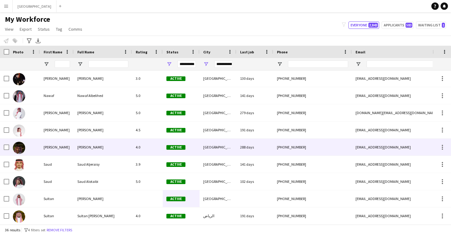
click at [84, 154] on div "Salman Alqahtani" at bounding box center [103, 147] width 58 height 17
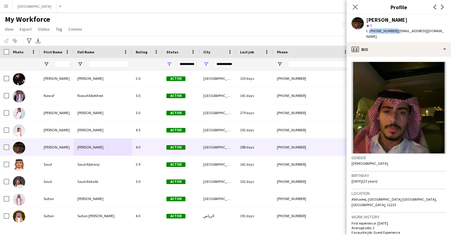
drag, startPoint x: 393, startPoint y: 30, endPoint x: 370, endPoint y: 31, distance: 23.4
click at [370, 31] on span "t. +966562074181" at bounding box center [382, 31] width 32 height 5
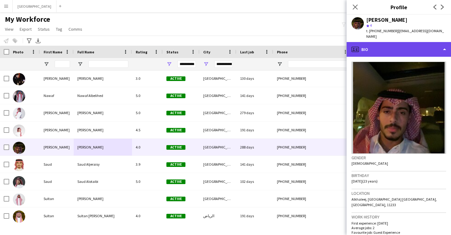
click at [373, 42] on div "profile Bio" at bounding box center [399, 49] width 104 height 15
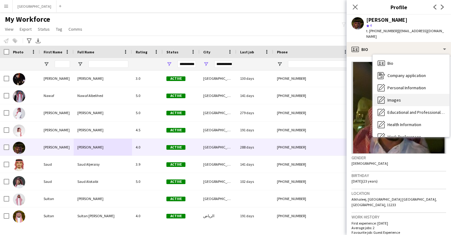
click at [396, 94] on div "Images Images" at bounding box center [411, 100] width 77 height 12
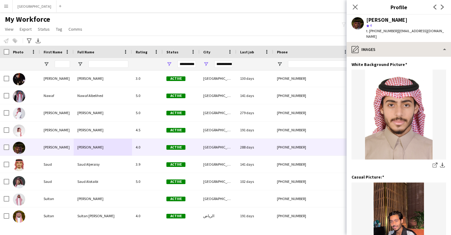
scroll to position [0, 0]
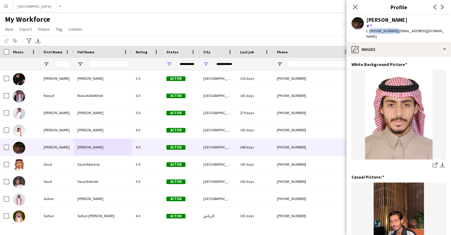
drag, startPoint x: 393, startPoint y: 31, endPoint x: 370, endPoint y: 33, distance: 23.1
click at [370, 33] on span "t. +966562074181" at bounding box center [382, 31] width 32 height 5
copy span "+966562074181"
click at [356, 9] on icon "Close pop-in" at bounding box center [355, 7] width 6 height 6
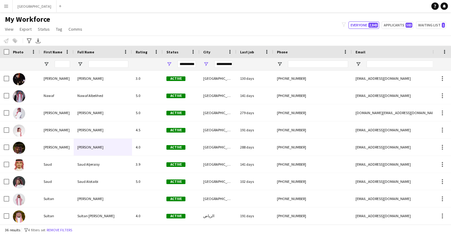
click at [226, 66] on div "**********" at bounding box center [223, 64] width 18 height 7
click at [292, 37] on div "Notify workforce Add to tag Select at least one crew to tag him or her. Advance…" at bounding box center [225, 41] width 451 height 10
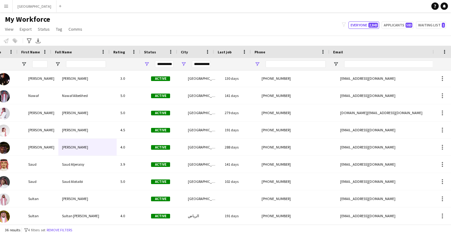
scroll to position [0, 55]
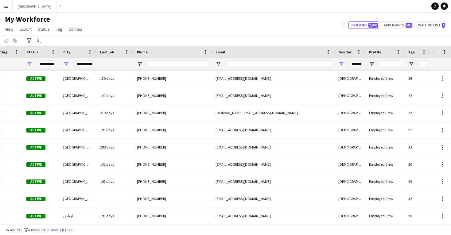
click at [356, 65] on div "********" at bounding box center [355, 64] width 12 height 7
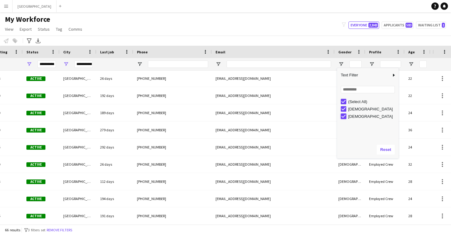
type input "**********"
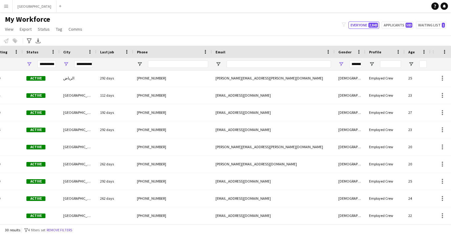
click at [303, 35] on div "My Workforce View Views Default view New view Update view Delete view Edit name…" at bounding box center [225, 25] width 451 height 21
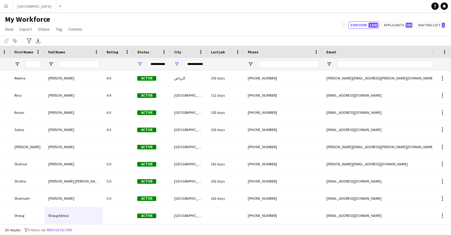
click at [157, 67] on div "**********" at bounding box center [157, 64] width 18 height 7
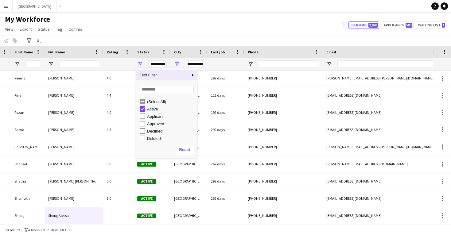
click at [197, 64] on div "**********" at bounding box center [194, 64] width 18 height 7
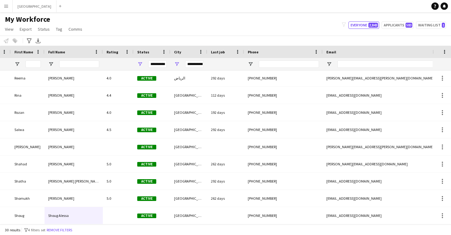
click at [177, 32] on div "My Workforce View Views Default view New view Update view Delete view Edit name…" at bounding box center [225, 25] width 451 height 21
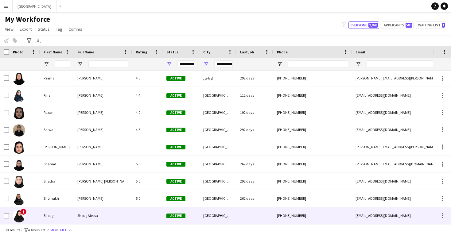
click at [125, 213] on div "Shoug Alessa" at bounding box center [103, 215] width 58 height 17
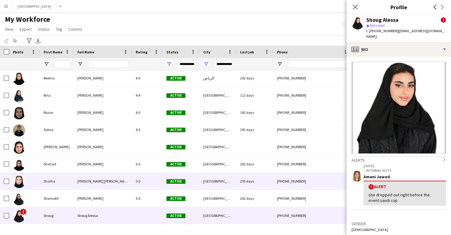
click at [194, 187] on div "Active" at bounding box center [181, 181] width 37 height 17
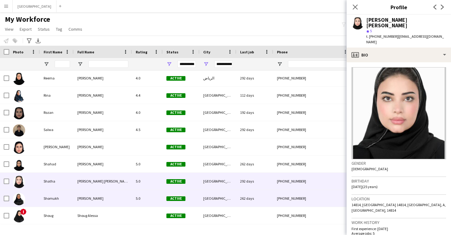
click at [196, 198] on div "Active" at bounding box center [181, 198] width 37 height 17
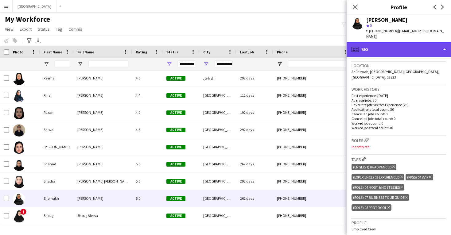
click at [396, 45] on div "profile Bio" at bounding box center [399, 49] width 104 height 15
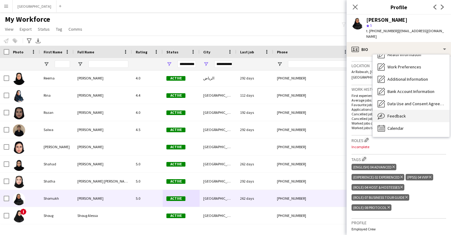
click at [399, 113] on span "Feedback" at bounding box center [397, 116] width 18 height 6
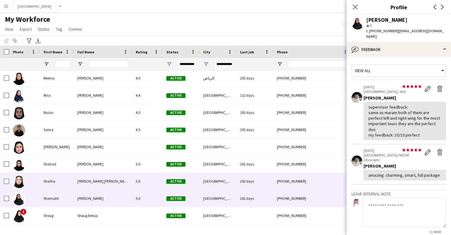
click at [207, 182] on div "[GEOGRAPHIC_DATA]" at bounding box center [218, 181] width 37 height 17
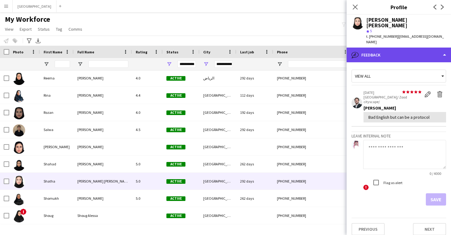
click at [397, 48] on div "bubble-pencil Feedback" at bounding box center [399, 55] width 104 height 15
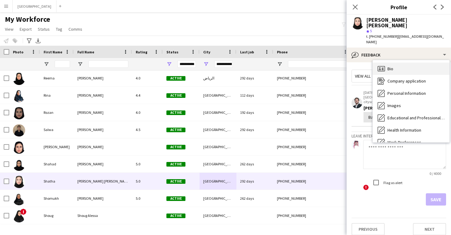
click at [399, 63] on div "Bio Bio" at bounding box center [411, 69] width 77 height 12
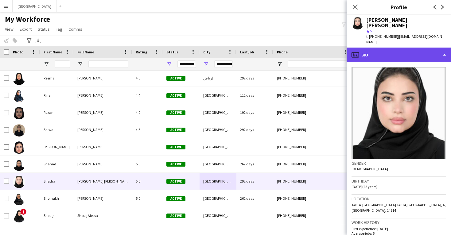
click at [393, 49] on div "profile Bio" at bounding box center [399, 55] width 104 height 15
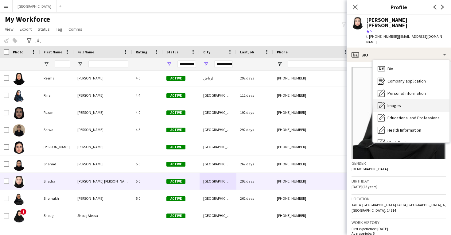
click at [394, 103] on span "Images" at bounding box center [395, 106] width 14 height 6
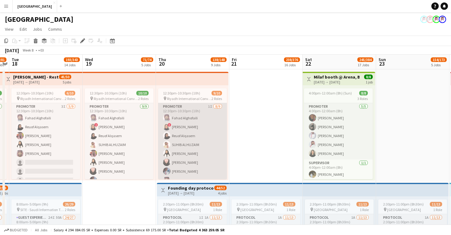
click at [190, 122] on app-card-role "Promoter 1I 8/9 12:30pm-10:30pm (10h) Fahad Alghofaili ! Raneem AlZahrani Reuof…" at bounding box center [192, 149] width 69 height 92
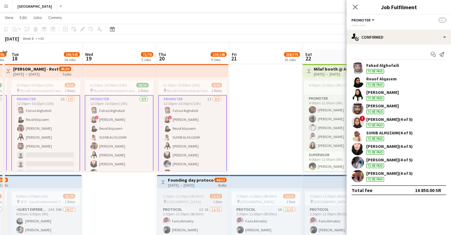
scroll to position [25, 0]
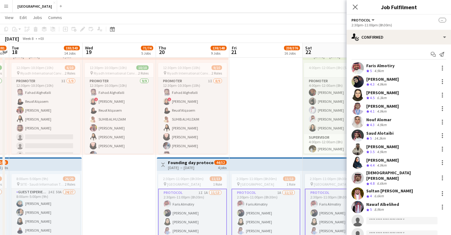
click at [355, 189] on app-user-avatar at bounding box center [358, 194] width 12 height 12
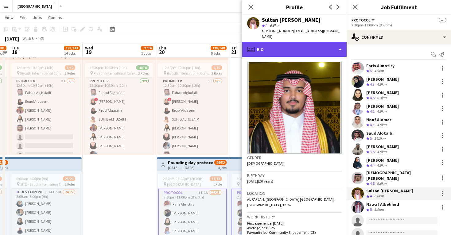
click at [275, 46] on div "profile Bio" at bounding box center [294, 49] width 104 height 15
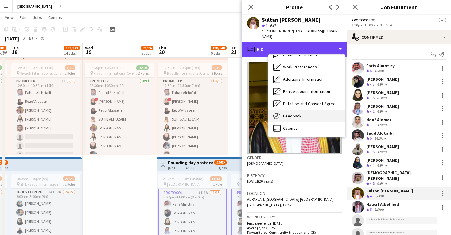
scroll to position [70, 0]
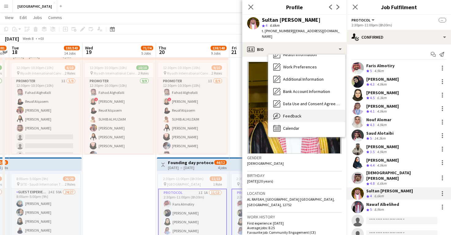
click at [295, 110] on div "Feedback Feedback" at bounding box center [306, 116] width 77 height 12
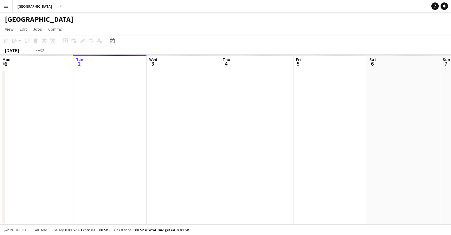
scroll to position [0, 211]
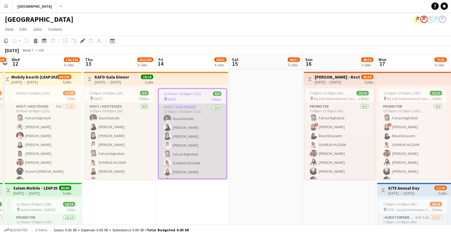
click at [193, 141] on app-card-role "Host / Hostesses 8/8 11:00am-10:00pm (11h) Saud Alotaibi Reham Khalid Lama AlGh…" at bounding box center [193, 145] width 68 height 83
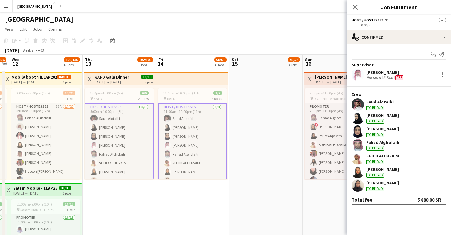
click at [357, 130] on app-user-avatar at bounding box center [358, 132] width 12 height 12
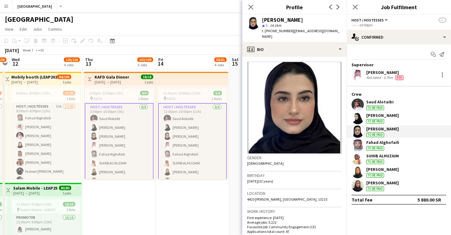
click at [279, 32] on span "t. +966544889110" at bounding box center [278, 31] width 32 height 5
drag, startPoint x: 289, startPoint y: 31, endPoint x: 265, endPoint y: 31, distance: 24.6
click at [265, 31] on div "t. +966544889110 | lama-9988@hotmail.com" at bounding box center [302, 33] width 80 height 11
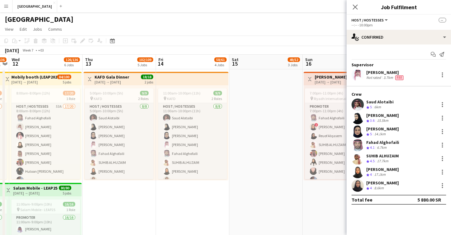
click at [357, 130] on app-user-avatar at bounding box center [358, 132] width 12 height 12
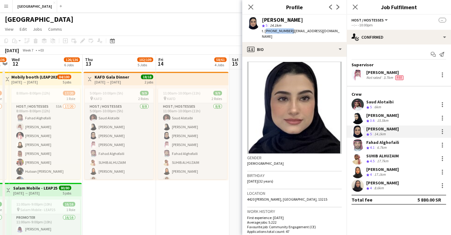
drag, startPoint x: 288, startPoint y: 31, endPoint x: 265, endPoint y: 32, distance: 23.0
click at [265, 32] on span "t. +966544889110" at bounding box center [278, 31] width 32 height 5
copy span "+966544889110"
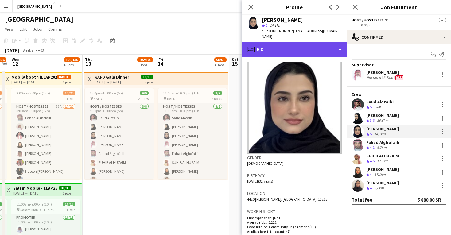
click at [292, 42] on div "profile Bio" at bounding box center [294, 49] width 104 height 15
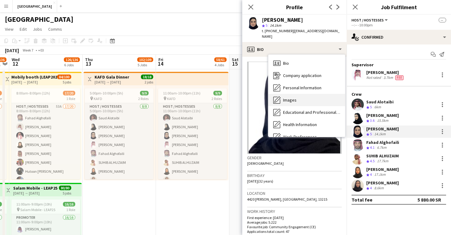
click at [302, 94] on div "Images Images" at bounding box center [306, 100] width 77 height 12
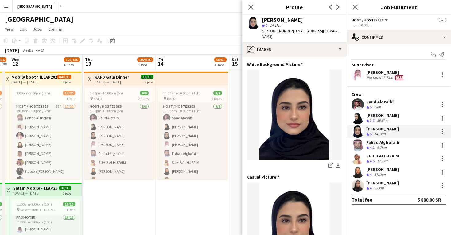
scroll to position [0, 0]
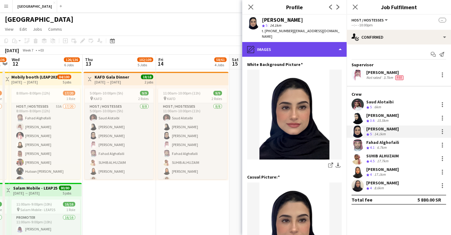
click at [275, 47] on div "pencil4 Images" at bounding box center [294, 49] width 104 height 15
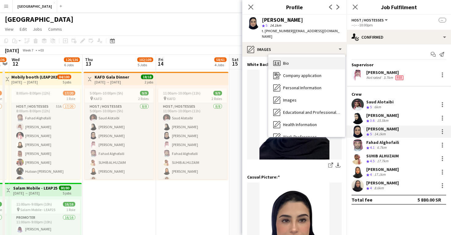
click at [290, 62] on div "Bio Bio" at bounding box center [306, 63] width 77 height 12
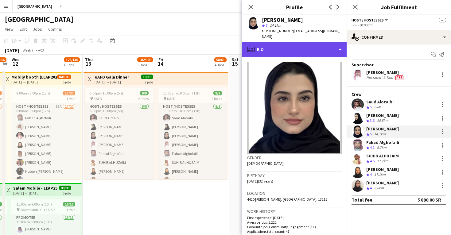
click at [288, 49] on div "profile Bio" at bounding box center [294, 49] width 104 height 15
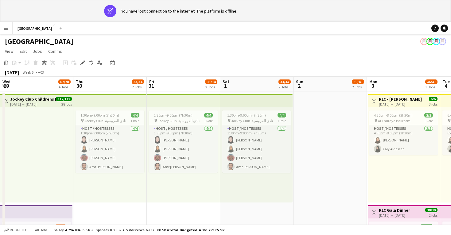
scroll to position [0, 211]
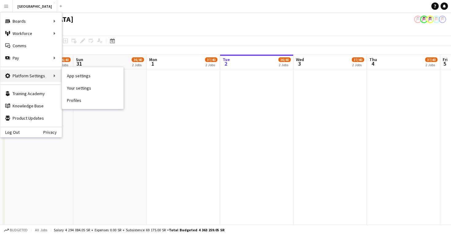
scroll to position [0, 147]
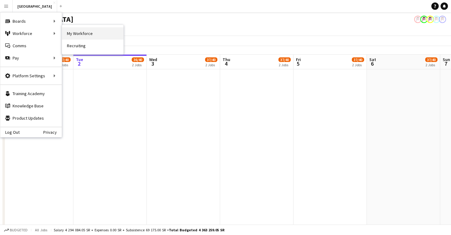
click at [73, 33] on link "My Workforce" at bounding box center [92, 33] width 61 height 12
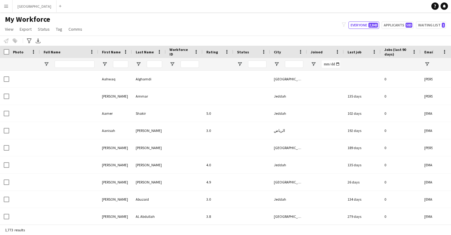
type input "**********"
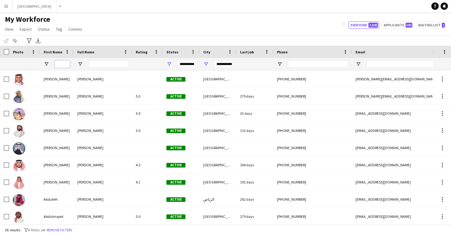
click at [66, 65] on input "First Name Filter Input" at bounding box center [62, 64] width 15 height 7
paste input "******"
type input "******"
type input "***"
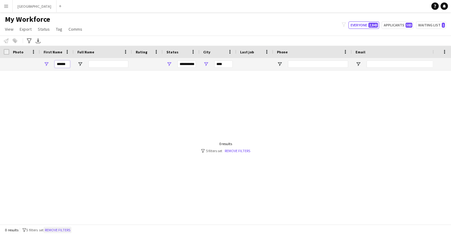
type input "******"
click at [66, 230] on button "Remove filters" at bounding box center [58, 230] width 28 height 7
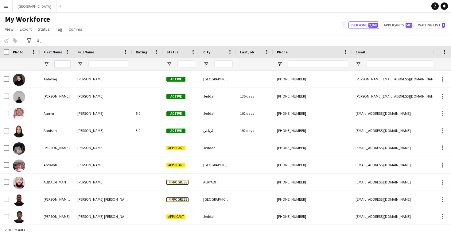
click at [68, 67] on input "First Name Filter Input" at bounding box center [62, 64] width 15 height 7
paste input "******"
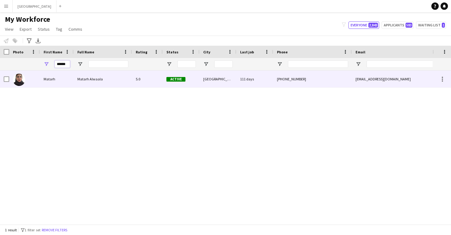
type input "******"
click at [88, 82] on div "Matarh Alwaala" at bounding box center [103, 79] width 58 height 17
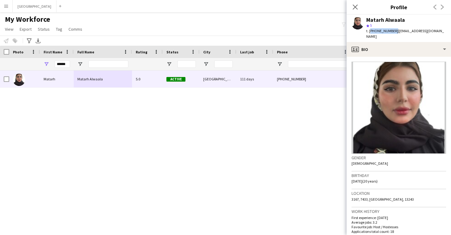
drag, startPoint x: 393, startPoint y: 32, endPoint x: 370, endPoint y: 33, distance: 23.1
click at [370, 33] on span "t. [PHONE_NUMBER]" at bounding box center [382, 31] width 32 height 5
copy span "[PHONE_NUMBER]"
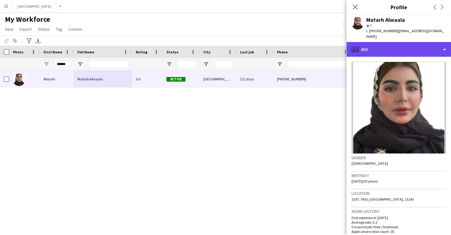
click at [380, 47] on div "profile Bio" at bounding box center [399, 49] width 104 height 15
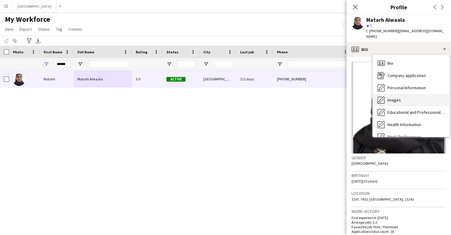
click at [395, 97] on span "Images" at bounding box center [395, 100] width 14 height 6
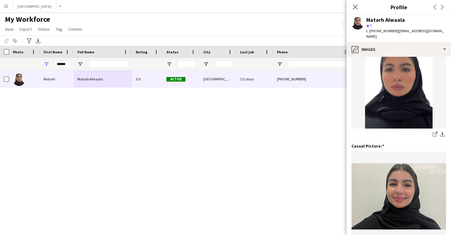
scroll to position [17, 0]
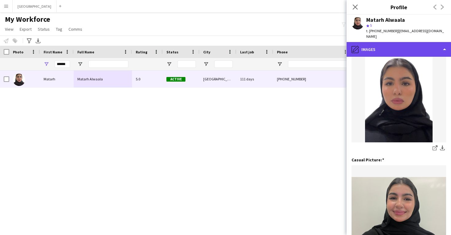
click at [387, 43] on div "pencil4 Images" at bounding box center [399, 49] width 104 height 15
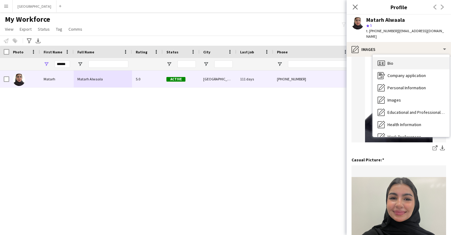
click at [391, 61] on span "Bio" at bounding box center [391, 64] width 6 height 6
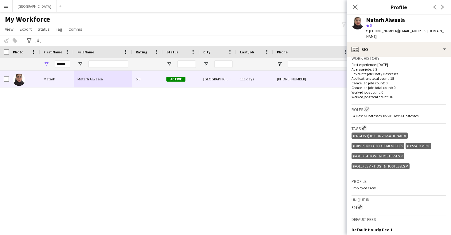
scroll to position [155, 0]
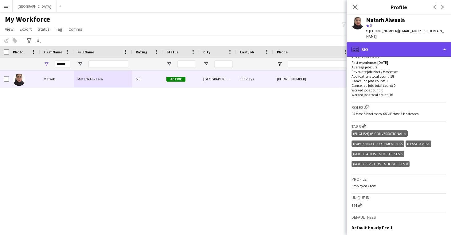
click at [388, 45] on div "profile Bio" at bounding box center [399, 49] width 104 height 15
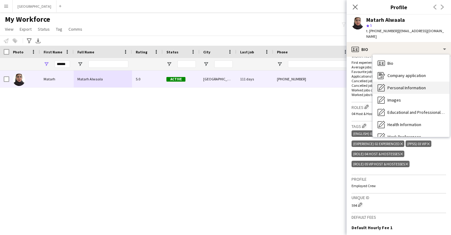
click at [395, 85] on span "Personal Information" at bounding box center [407, 88] width 38 height 6
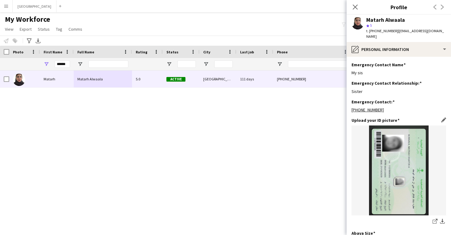
scroll to position [254, 0]
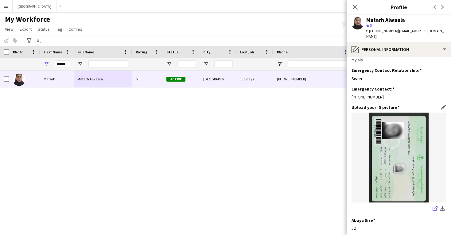
click at [434, 207] on icon at bounding box center [435, 209] width 4 height 4
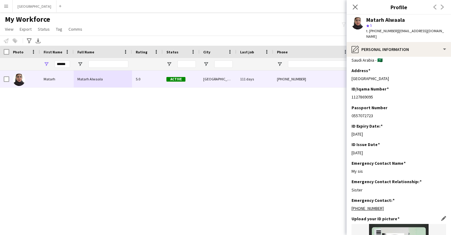
scroll to position [99, 0]
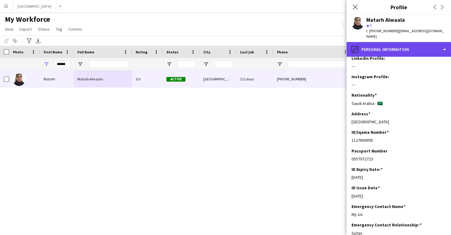
click at [378, 45] on div "pencil4 Personal Information" at bounding box center [399, 49] width 104 height 15
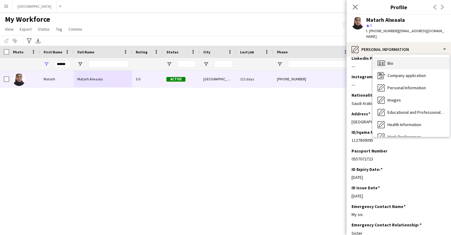
click at [384, 62] on div "Bio Bio" at bounding box center [411, 63] width 77 height 12
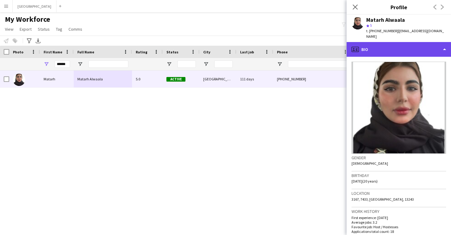
click at [387, 47] on div "profile Bio" at bounding box center [399, 49] width 104 height 15
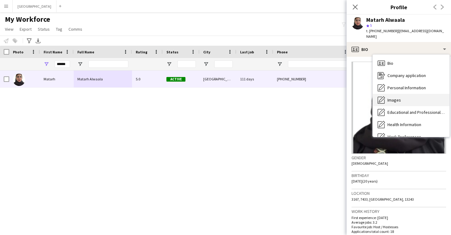
click at [395, 97] on span "Images" at bounding box center [395, 100] width 14 height 6
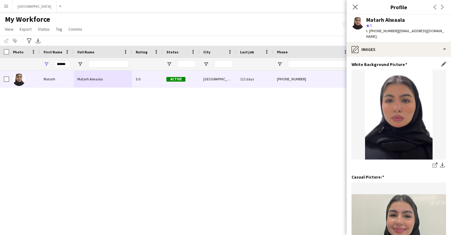
scroll to position [0, 0]
